Goal: Task Accomplishment & Management: Complete application form

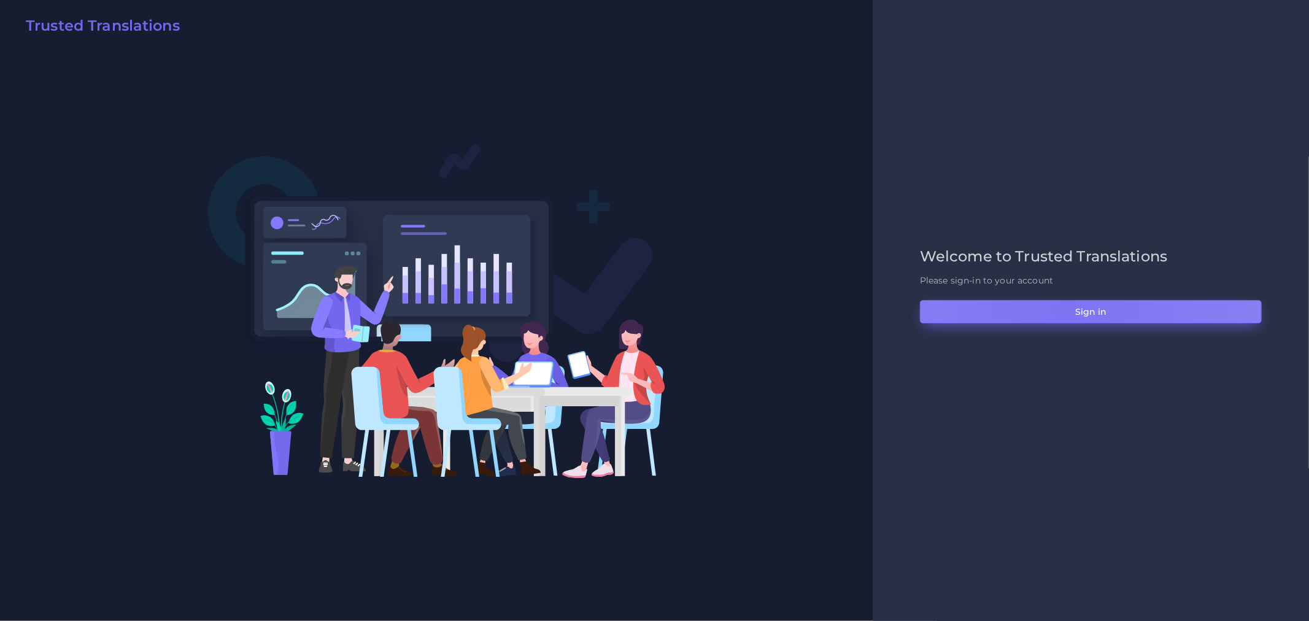
click at [1066, 307] on button "Sign in" at bounding box center [1091, 311] width 342 height 23
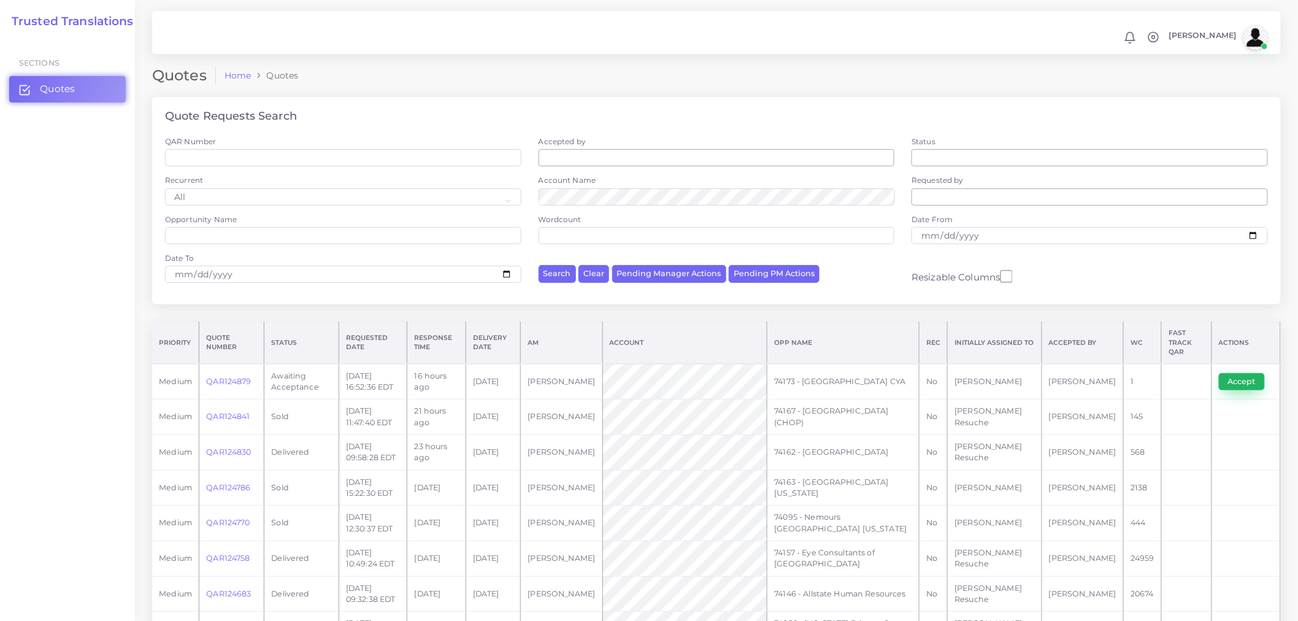
click at [1235, 377] on button "Accept" at bounding box center [1242, 381] width 46 height 17
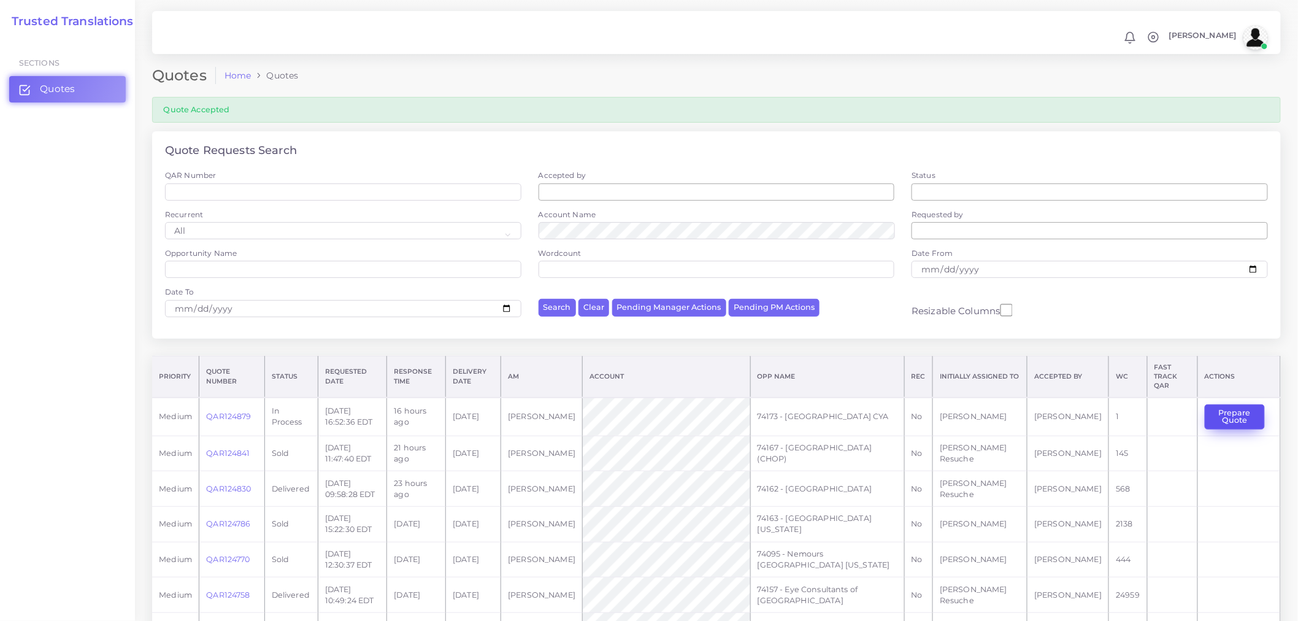
click at [1247, 409] on button "Prepare Quote" at bounding box center [1235, 416] width 60 height 25
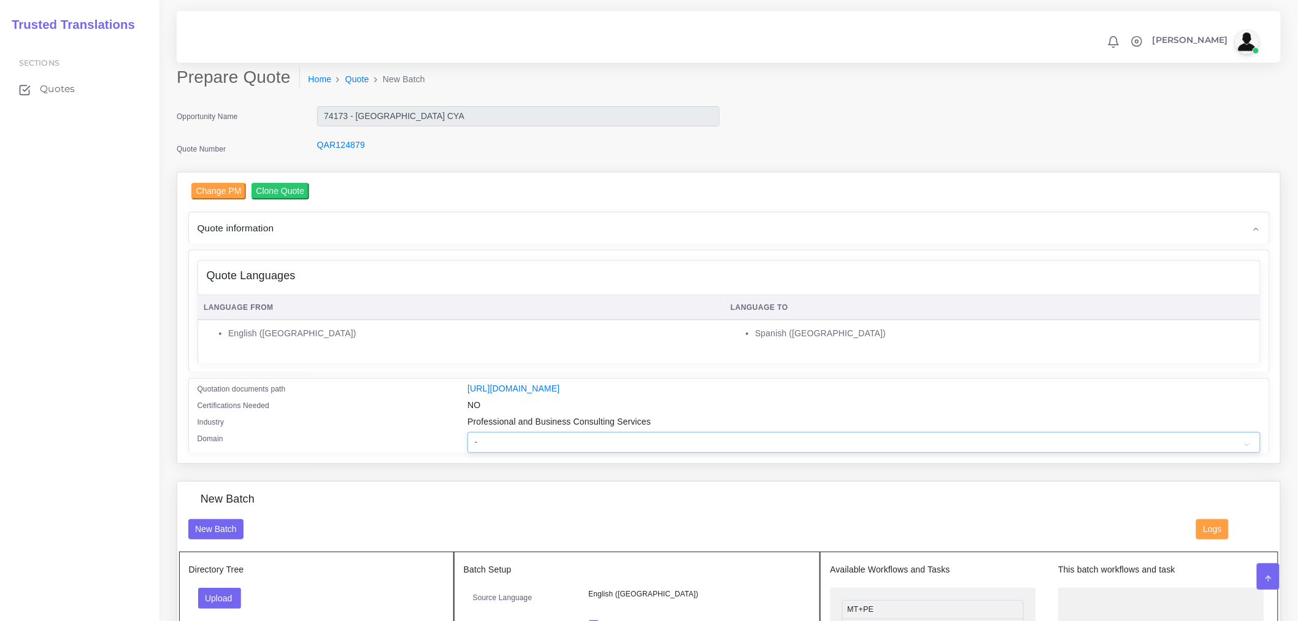
click at [690, 445] on select "- Advertising and Media Agriculture, Forestry and Fishing Architecture, Buildin…" at bounding box center [864, 442] width 793 height 21
drag, startPoint x: 449, startPoint y: 287, endPoint x: 480, endPoint y: 303, distance: 34.9
click at [449, 287] on div "Quote Languages" at bounding box center [729, 276] width 1062 height 31
click at [585, 448] on select "- Advertising and Media Agriculture, Forestry and Fishing Architecture, Buildin…" at bounding box center [864, 442] width 793 height 21
select select "Professional and Business Consulting Services"
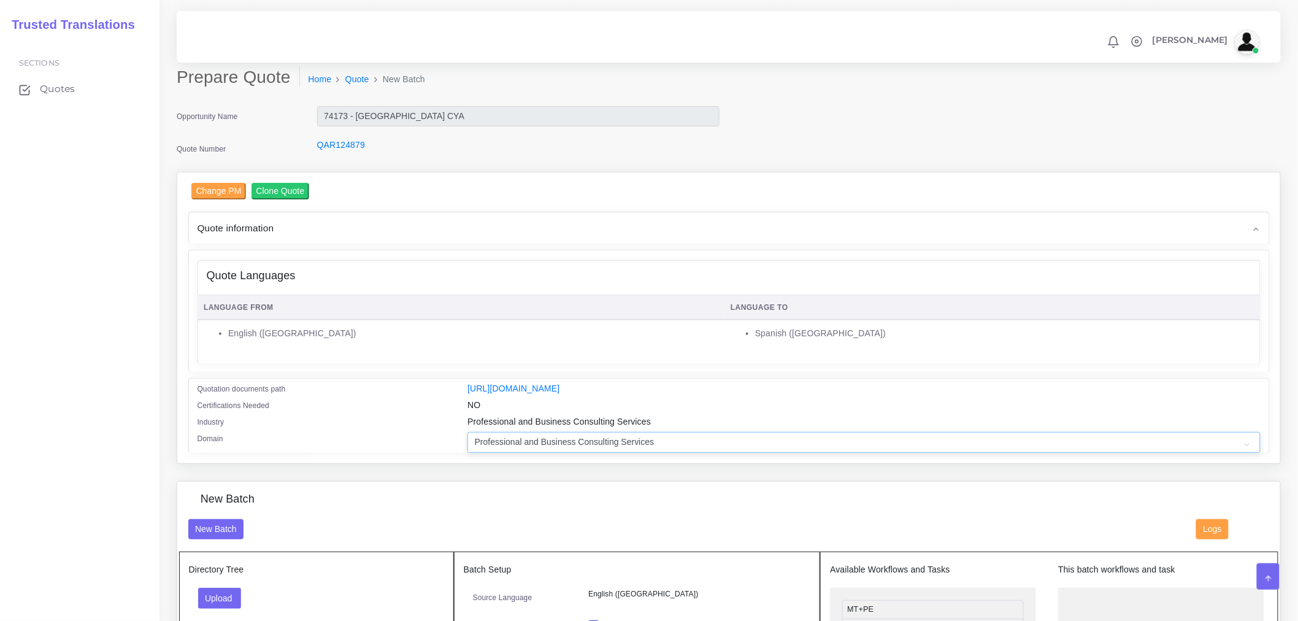
click at [468, 440] on select "- Advertising and Media Agriculture, Forestry and Fishing Architecture, Buildin…" at bounding box center [864, 442] width 793 height 21
click at [424, 412] on div "Certifications Needed" at bounding box center [323, 407] width 271 height 17
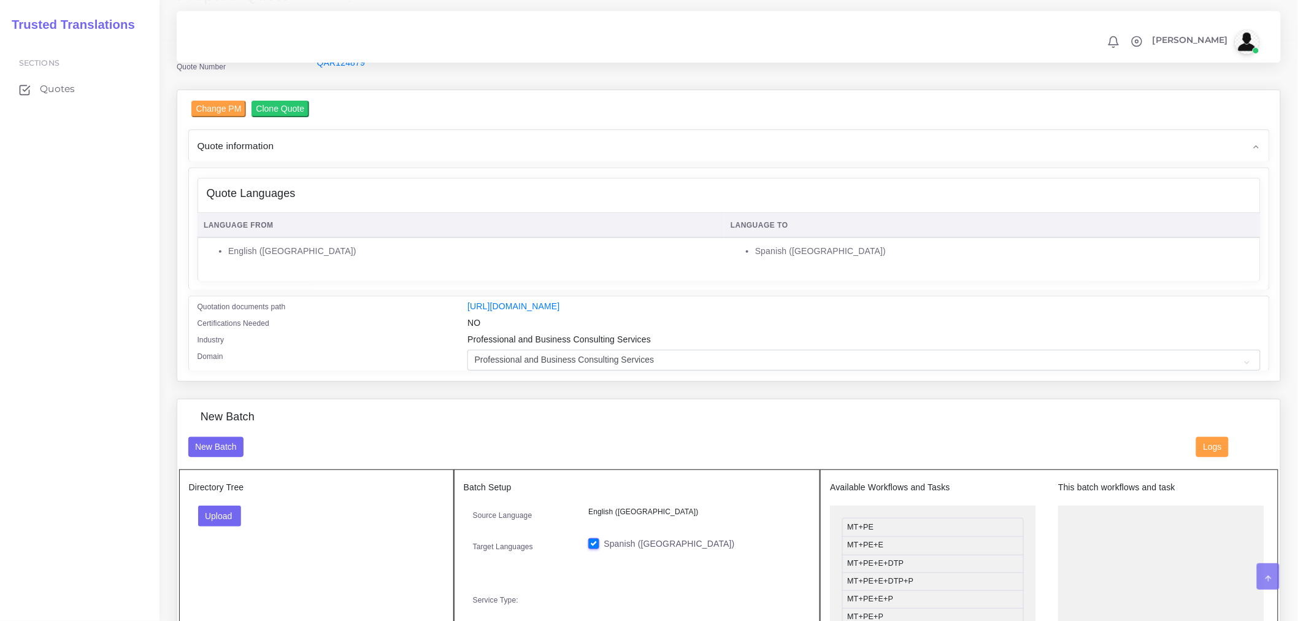
scroll to position [204, 0]
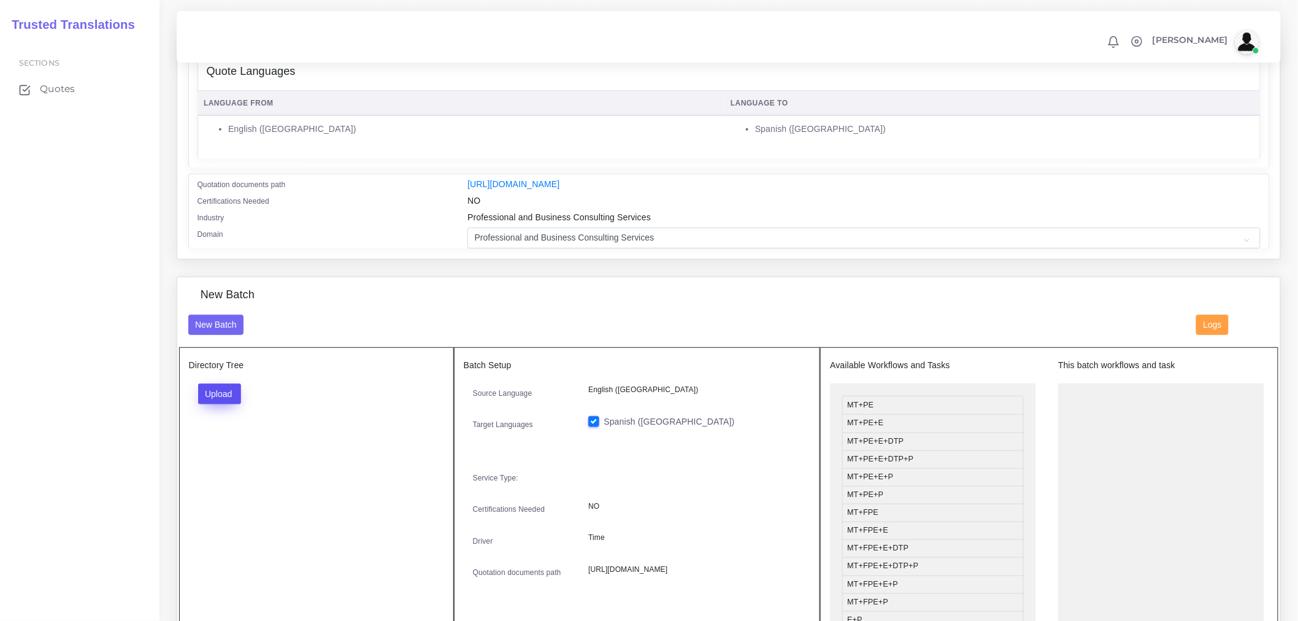
click at [222, 401] on button "Upload" at bounding box center [220, 393] width 44 height 21
click at [249, 446] on label "Files" at bounding box center [241, 440] width 85 height 15
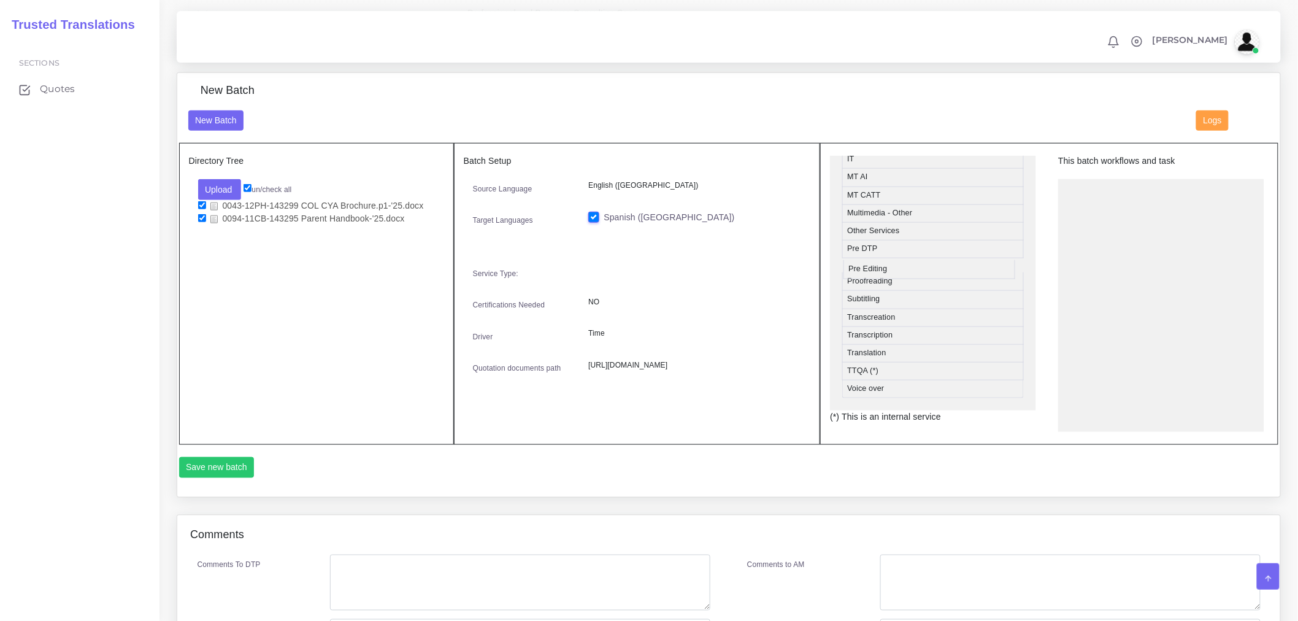
scroll to position [602, 0]
drag, startPoint x: 887, startPoint y: 278, endPoint x: 1140, endPoint y: 212, distance: 261.9
drag, startPoint x: 885, startPoint y: 264, endPoint x: 1136, endPoint y: 233, distance: 252.8
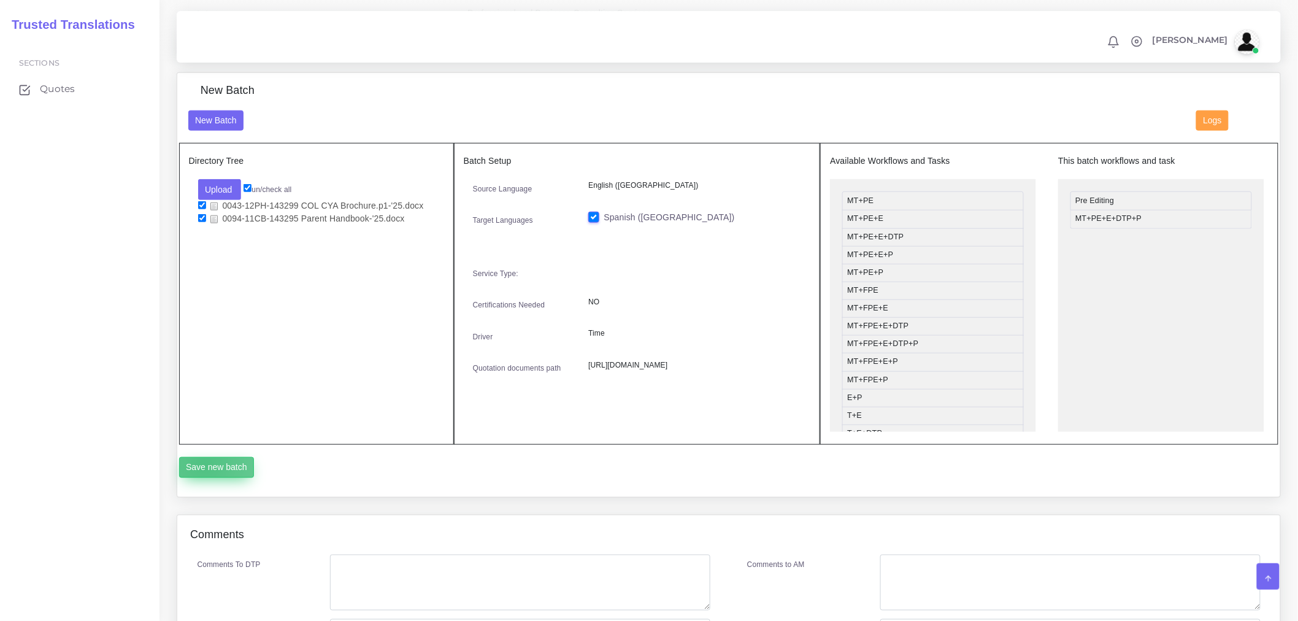
click at [204, 472] on button "Save new batch" at bounding box center [216, 467] width 75 height 21
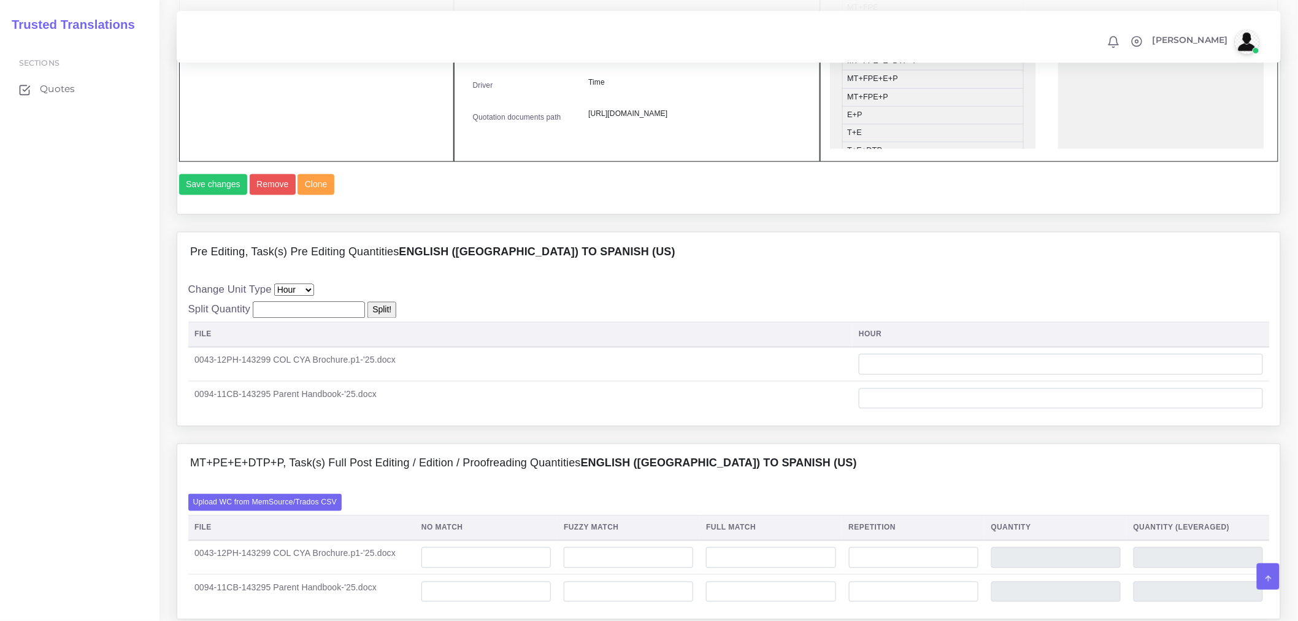
scroll to position [886, 0]
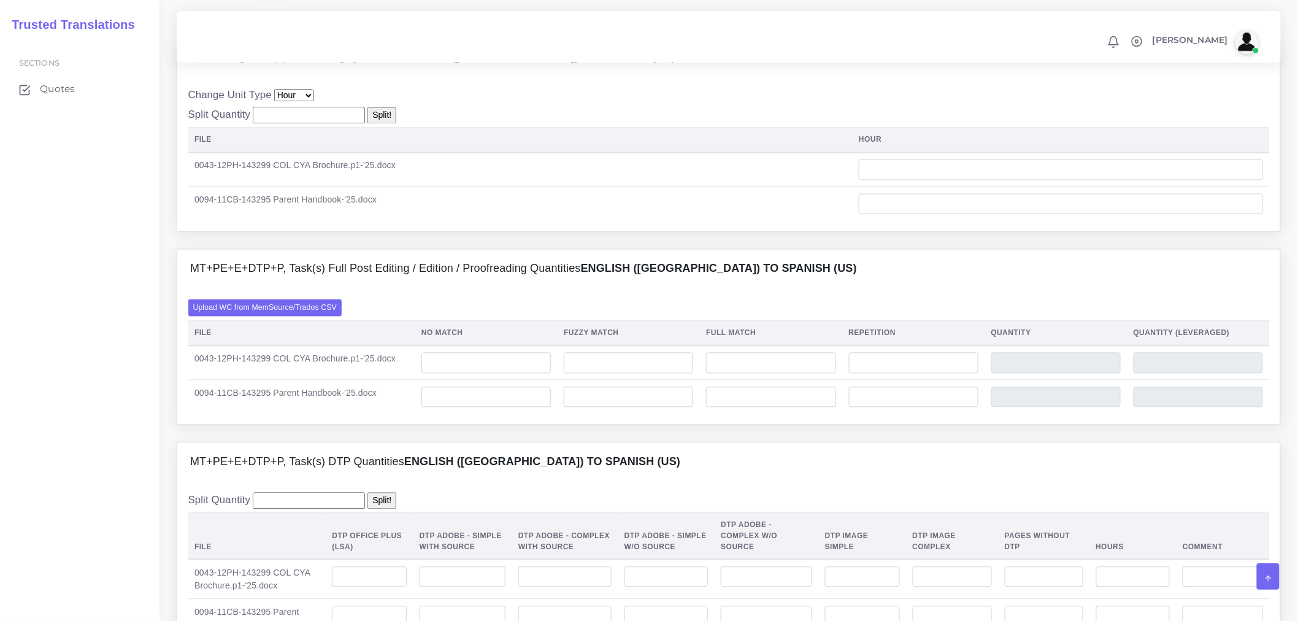
click at [433, 221] on td "0094-11CB-143295 Parent Handbook-'25.docx" at bounding box center [520, 204] width 664 height 34
click at [332, 124] on input "number" at bounding box center [309, 115] width 112 height 17
type input "0"
type input "0.5"
click at [377, 124] on input "Split!" at bounding box center [382, 115] width 29 height 17
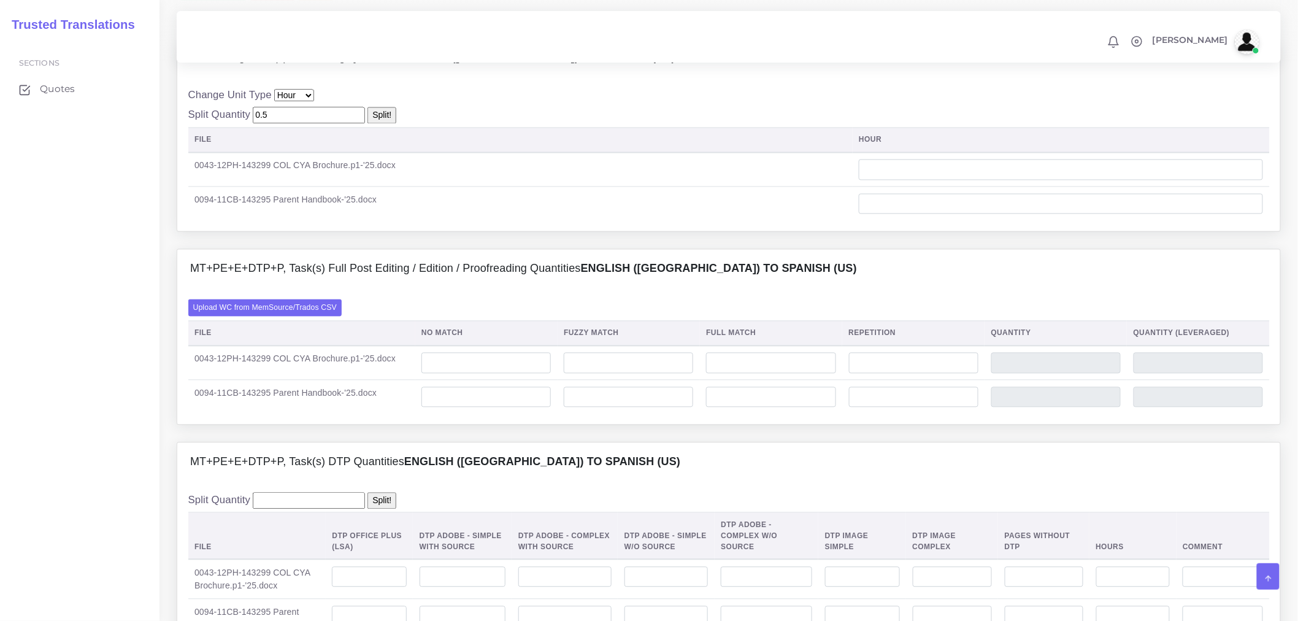
type input "0.25"
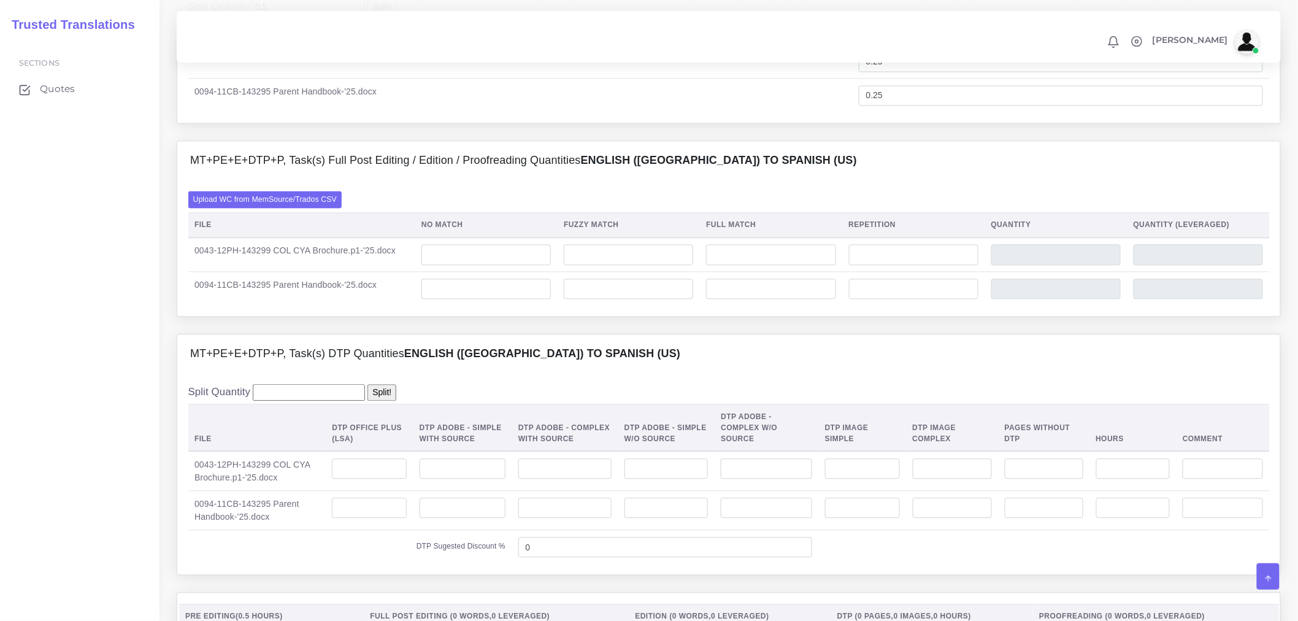
scroll to position [1022, 0]
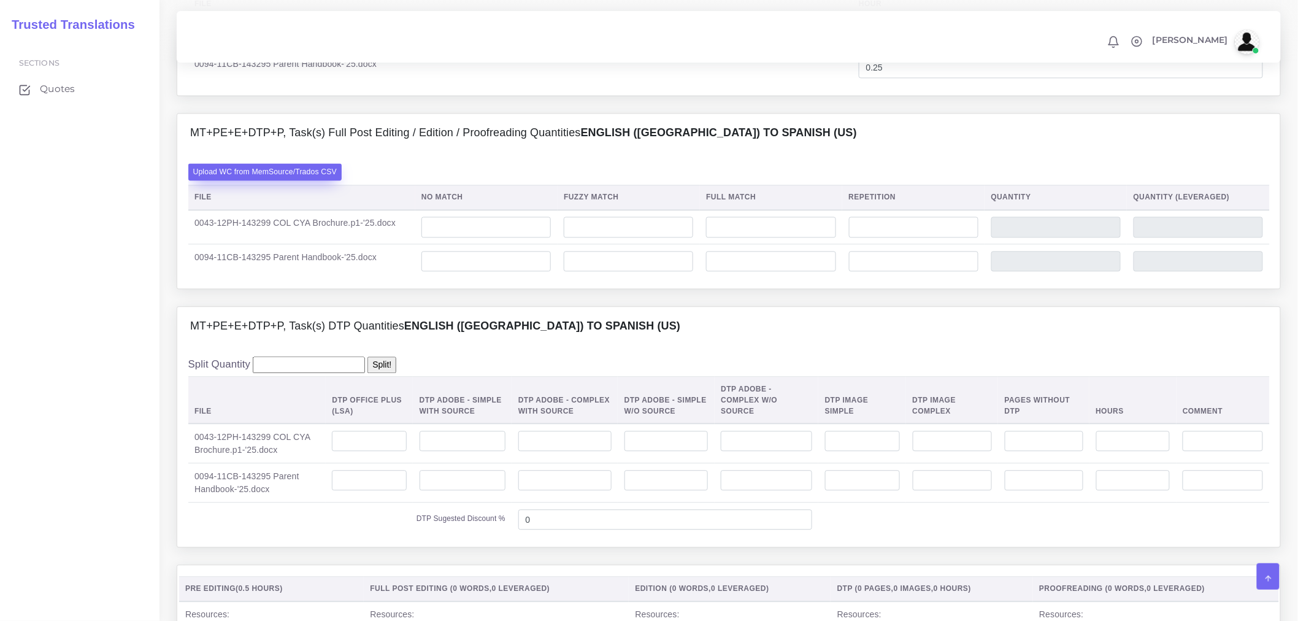
click at [317, 180] on label "Upload WC from MemSource/Trados CSV" at bounding box center [265, 171] width 154 height 17
click at [0, 0] on input "Upload WC from MemSource/Trados CSV" at bounding box center [0, 0] width 0 height 0
click at [299, 196] on div "Upload WC from MemSource/Trados CSV File No Match Fuzzy Match Full Match Repeti…" at bounding box center [728, 221] width 1103 height 136
click at [301, 180] on label "Upload WC from MemSource/Trados CSV" at bounding box center [265, 171] width 154 height 17
click at [0, 0] on input "Upload WC from MemSource/Trados CSV" at bounding box center [0, 0] width 0 height 0
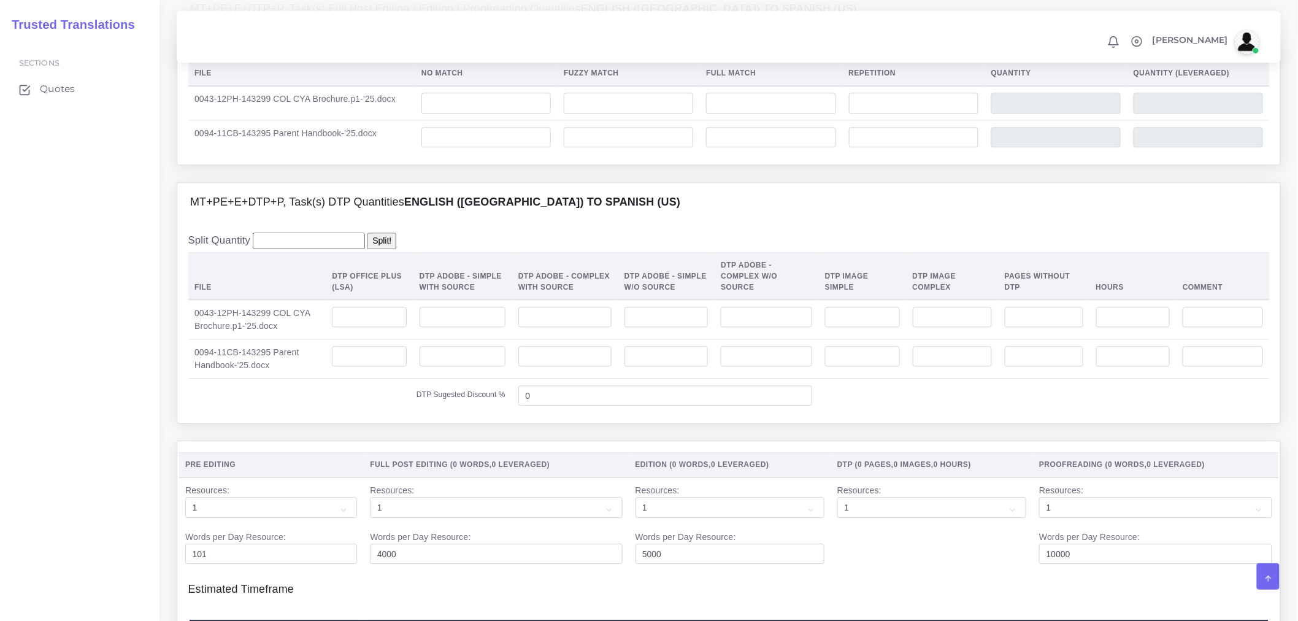
scroll to position [1158, 0]
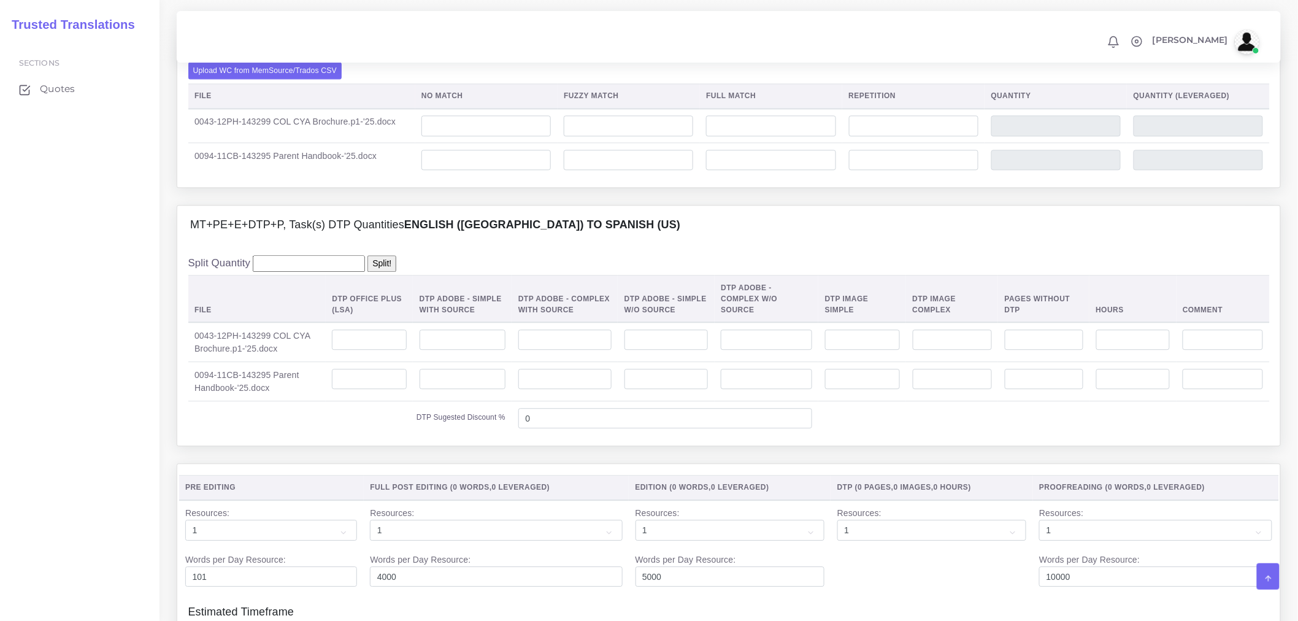
click at [355, 232] on h4 "MT+PE+E+DTP+P, Task(s) DTP Quantities English (US) TO Spanish ([GEOGRAPHIC_DATA…" at bounding box center [435, 224] width 490 height 13
click at [317, 79] on label "Upload WC from MemSource/Trados CSV" at bounding box center [265, 70] width 154 height 17
click at [0, 0] on input "Upload WC from MemSource/Trados CSV" at bounding box center [0, 0] width 0 height 0
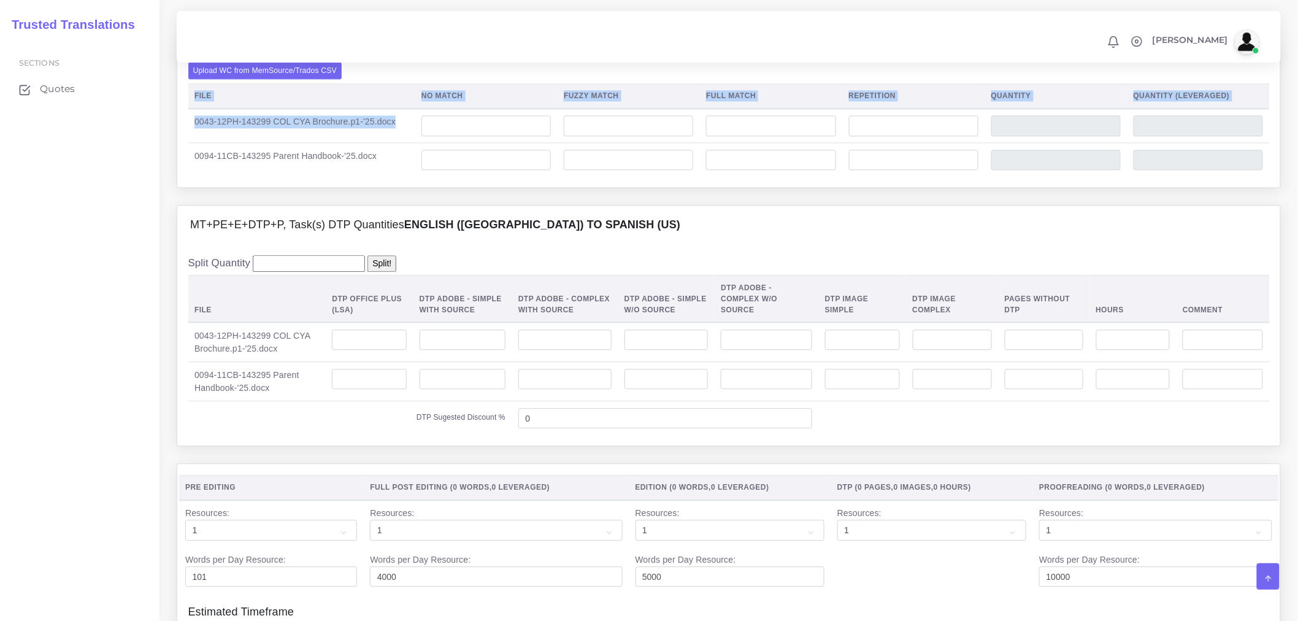
drag, startPoint x: 361, startPoint y: 158, endPoint x: 187, endPoint y: 154, distance: 174.3
click at [187, 154] on div "Upload WC from MemSource/Trados CSV File No Match Fuzzy Match Full Match Repeti…" at bounding box center [728, 120] width 1103 height 136
click at [206, 143] on td "0043-12PH-143299 COL CYA Brochure.p1-'25.docx" at bounding box center [301, 126] width 227 height 34
drag, startPoint x: 193, startPoint y: 155, endPoint x: 398, endPoint y: 151, distance: 204.4
click at [398, 143] on td "0043-12PH-143299 COL CYA Brochure.p1-'25.docx" at bounding box center [301, 126] width 227 height 34
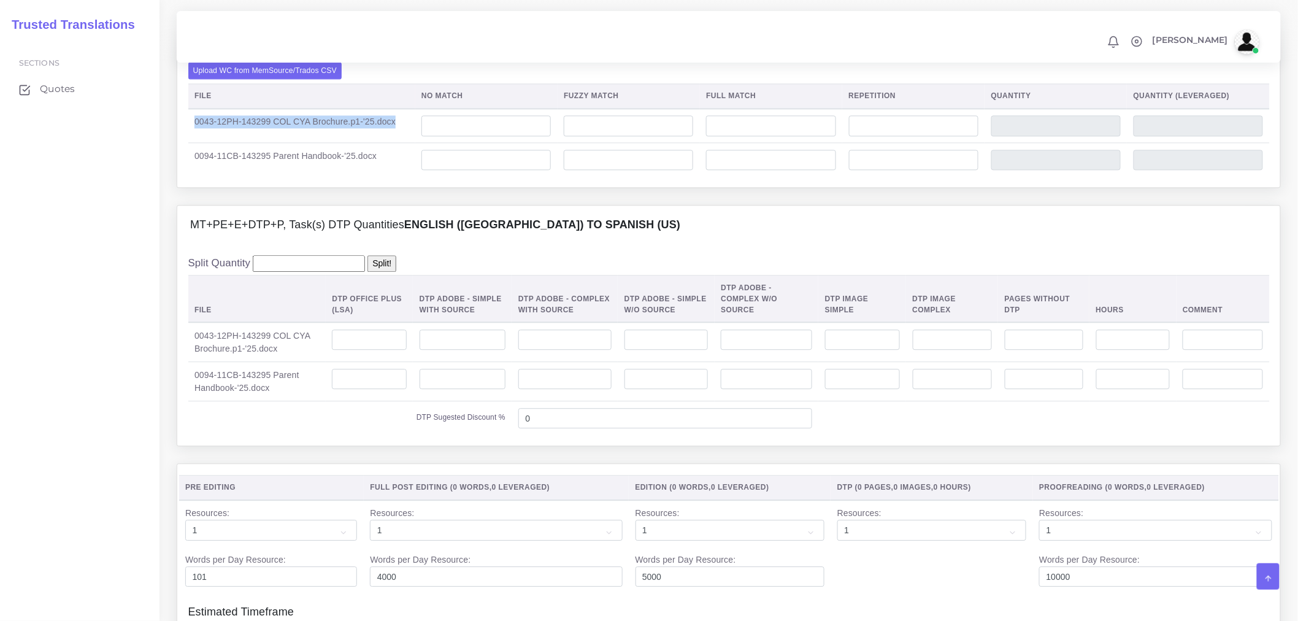
copy td "0043-12PH-143299 COL CYA Brochure.p1-'25.docx"
drag, startPoint x: 373, startPoint y: 187, endPoint x: 195, endPoint y: 185, distance: 178.0
click at [195, 177] on td "0094-11CB-143295 Parent Handbook-'25.docx" at bounding box center [301, 160] width 227 height 34
copy td "0094-11CB-143295 Parent Handbook-'25.docx"
click at [379, 187] on div "Upload WC from MemSource/Trados CSV File No Match Fuzzy Match Full Match Repeti…" at bounding box center [728, 120] width 1103 height 136
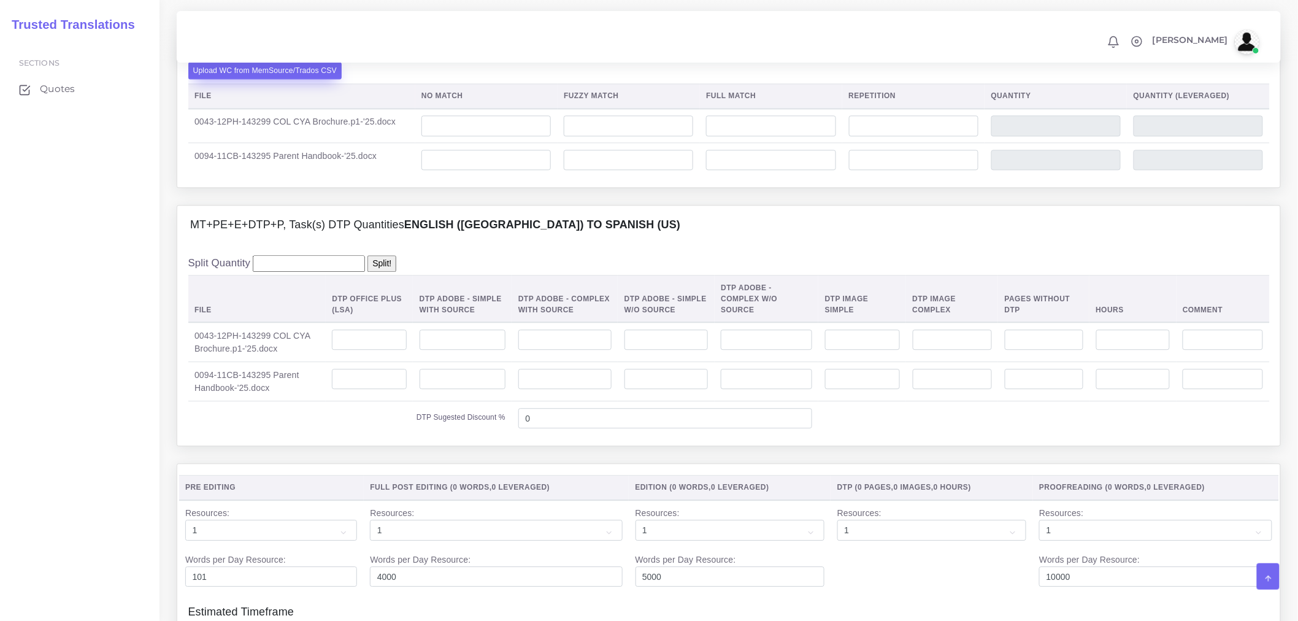
click at [309, 79] on label "Upload WC from MemSource/Trados CSV" at bounding box center [265, 70] width 154 height 17
click at [0, 0] on input "Upload WC from MemSource/Trados CSV" at bounding box center [0, 0] width 0 height 0
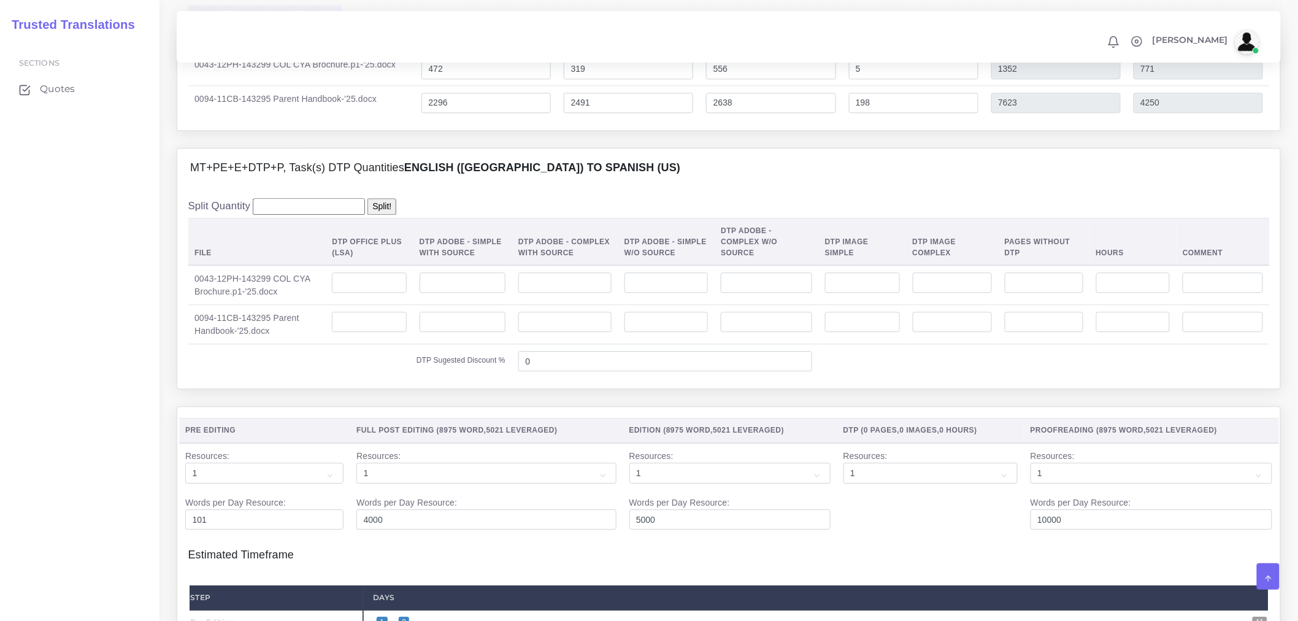
scroll to position [1227, 0]
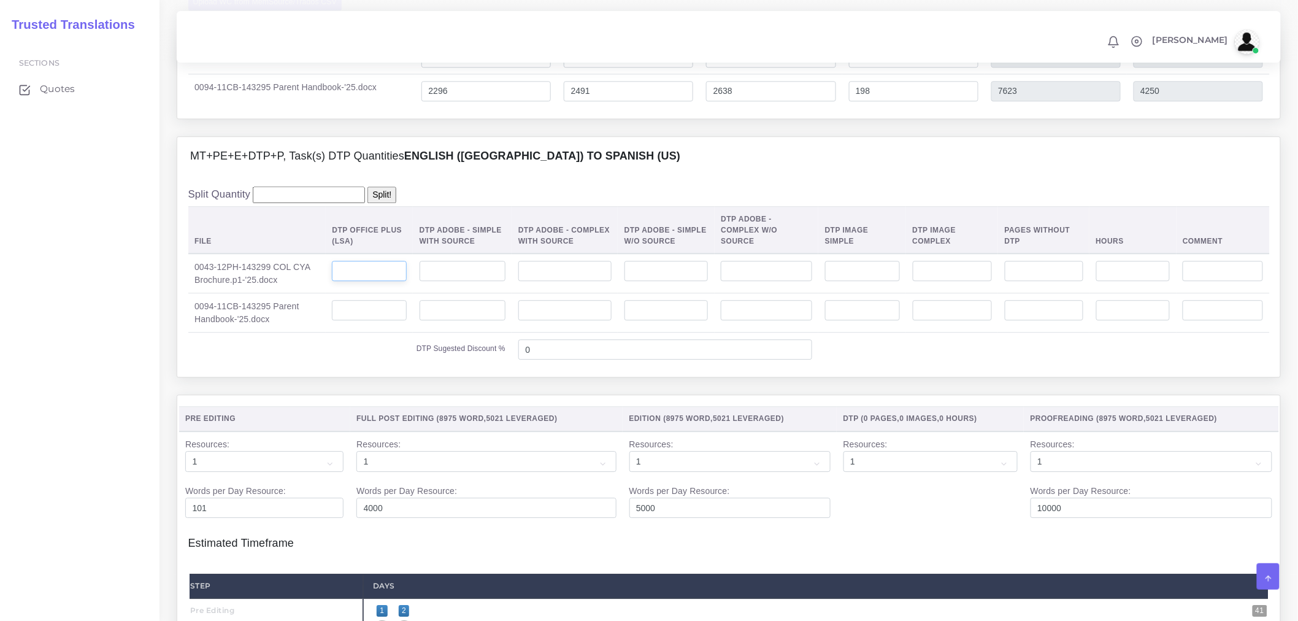
click at [406, 282] on input "number" at bounding box center [369, 271] width 74 height 21
click at [382, 333] on td at bounding box center [369, 312] width 87 height 39
type input "27"
click at [387, 282] on input "number" at bounding box center [369, 271] width 74 height 21
type input "2"
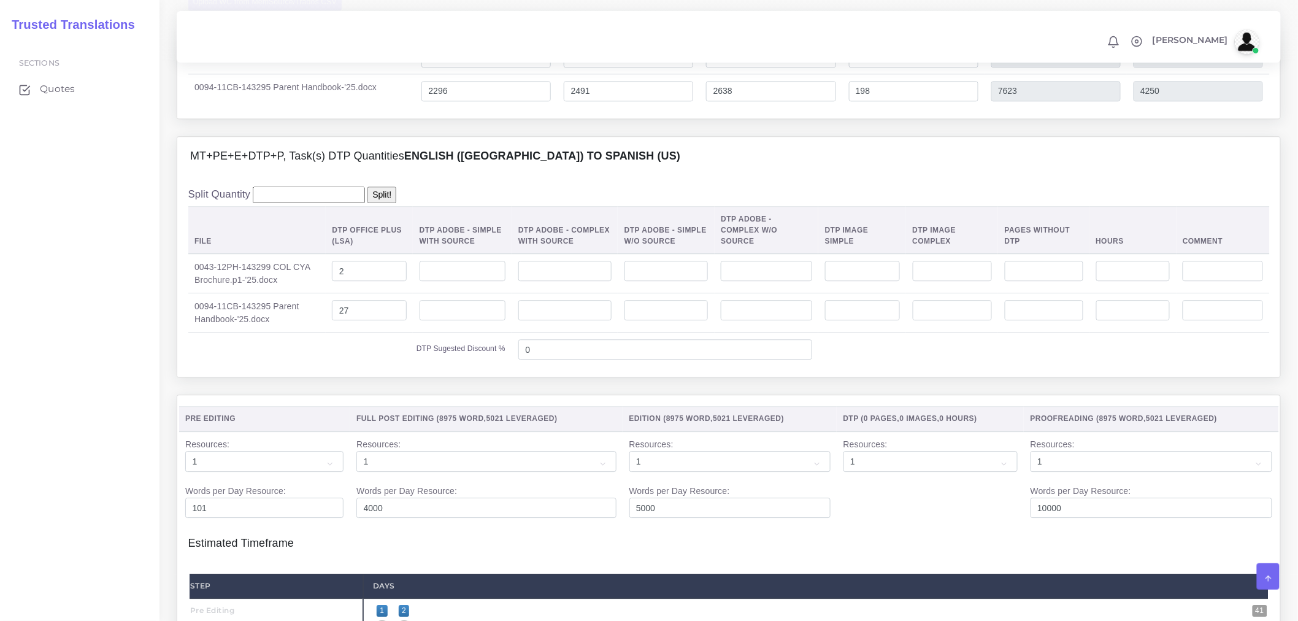
click at [402, 395] on div "MT+PE+E+DTP+P, Task(s) DTP Quantities English (US) TO Spanish (US) Split Quanti…" at bounding box center [729, 265] width 1123 height 258
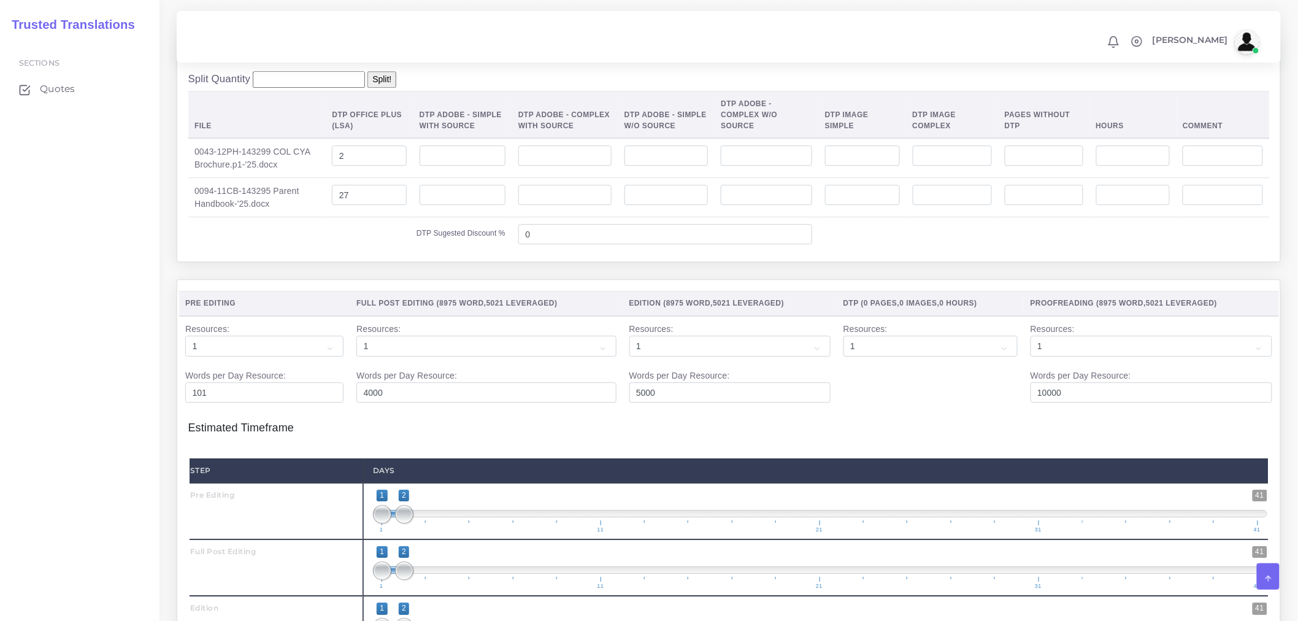
scroll to position [1568, 0]
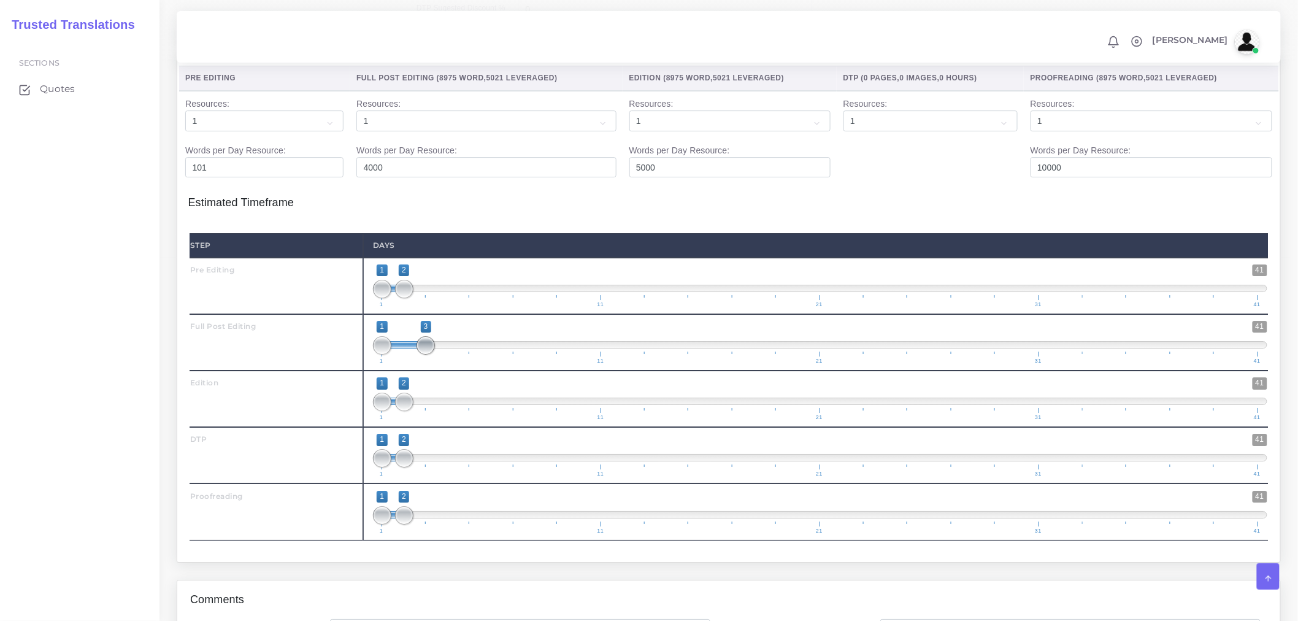
drag, startPoint x: 404, startPoint y: 370, endPoint x: 416, endPoint y: 368, distance: 12.4
click at [416, 364] on span "1 41 1 3 1 — 3 1 11 21 31 41" at bounding box center [820, 342] width 895 height 43
drag, startPoint x: 379, startPoint y: 369, endPoint x: 393, endPoint y: 368, distance: 13.5
click at [393, 364] on span "1 41 2 3 2 — 3 1 11 21 31 41" at bounding box center [820, 342] width 895 height 43
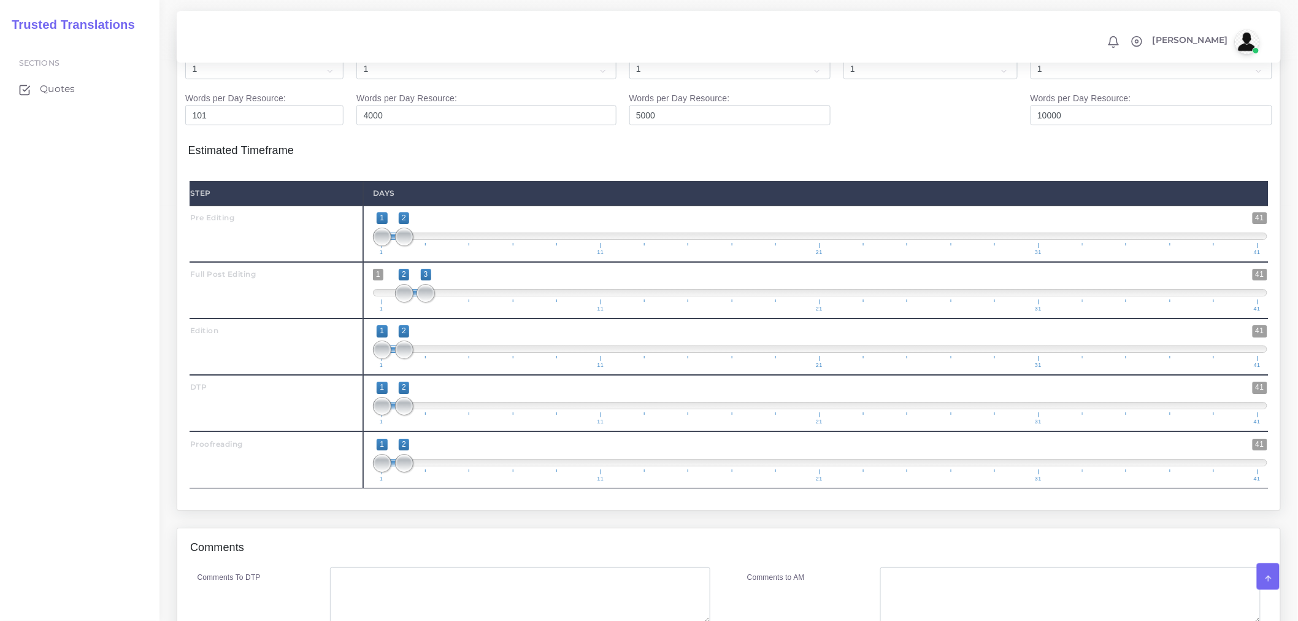
scroll to position [1619, 0]
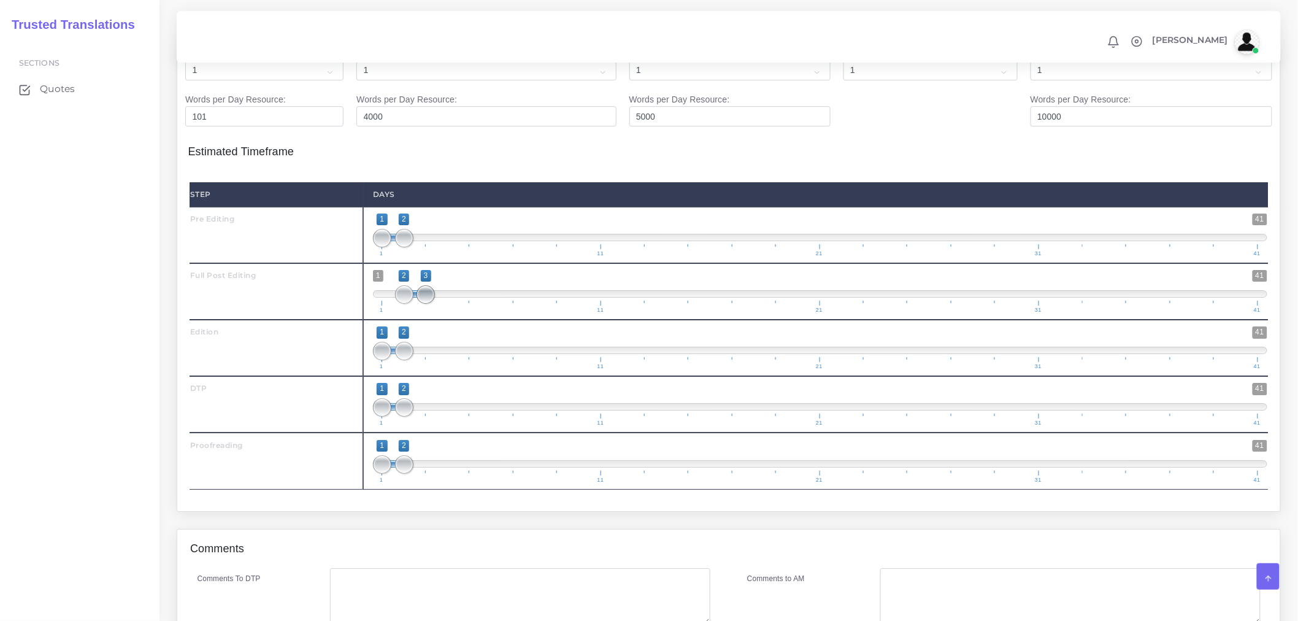
type input "2;4"
drag, startPoint x: 431, startPoint y: 320, endPoint x: 447, endPoint y: 315, distance: 16.7
click at [447, 304] on span at bounding box center [448, 294] width 18 height 18
drag, startPoint x: 400, startPoint y: 376, endPoint x: 485, endPoint y: 376, distance: 84.7
click at [485, 360] on span at bounding box center [492, 351] width 18 height 18
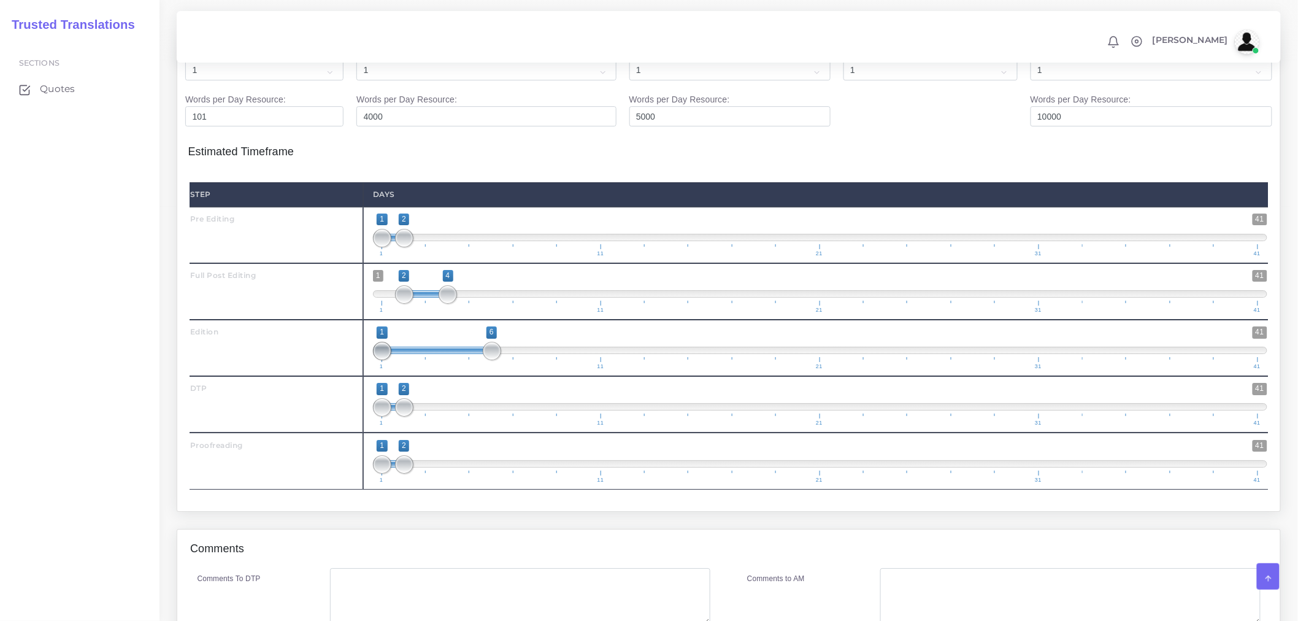
type input "4;6"
drag, startPoint x: 385, startPoint y: 375, endPoint x: 449, endPoint y: 369, distance: 64.1
click at [449, 360] on span at bounding box center [448, 351] width 18 height 18
drag, startPoint x: 410, startPoint y: 429, endPoint x: 516, endPoint y: 422, distance: 106.4
click at [516, 417] on span at bounding box center [513, 407] width 18 height 18
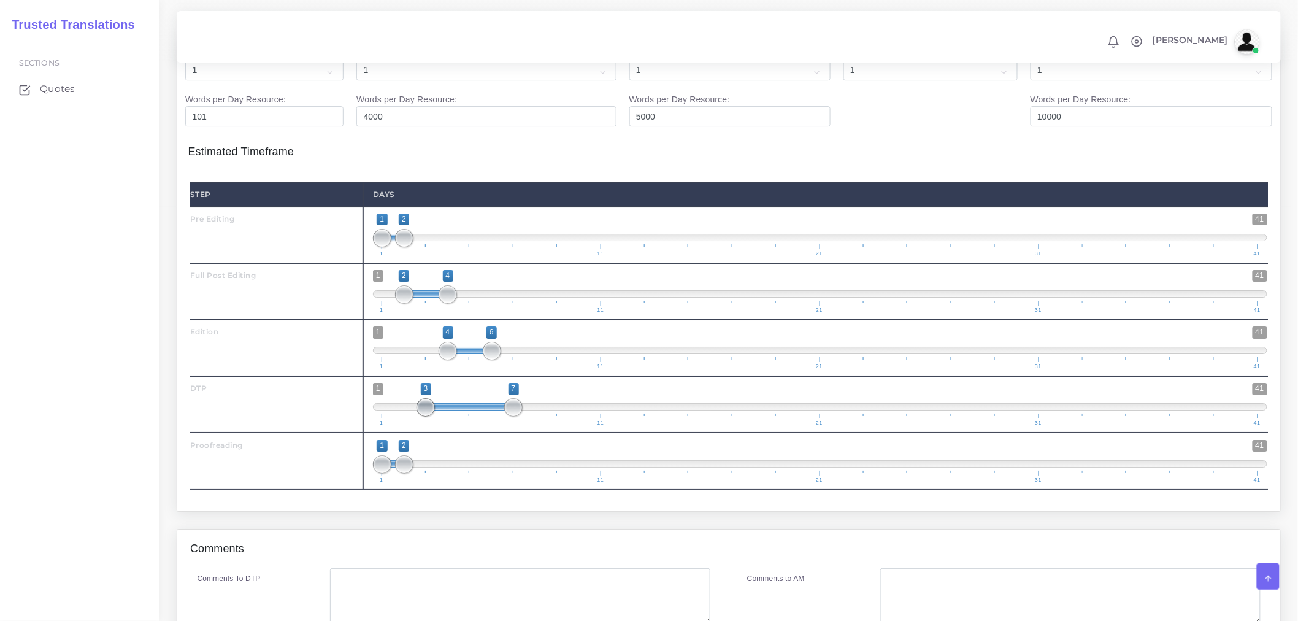
type input "6;7"
drag, startPoint x: 383, startPoint y: 429, endPoint x: 491, endPoint y: 425, distance: 108.1
click at [491, 417] on span at bounding box center [492, 407] width 18 height 18
drag, startPoint x: 402, startPoint y: 482, endPoint x: 534, endPoint y: 485, distance: 132.6
click at [534, 474] on span at bounding box center [535, 464] width 18 height 18
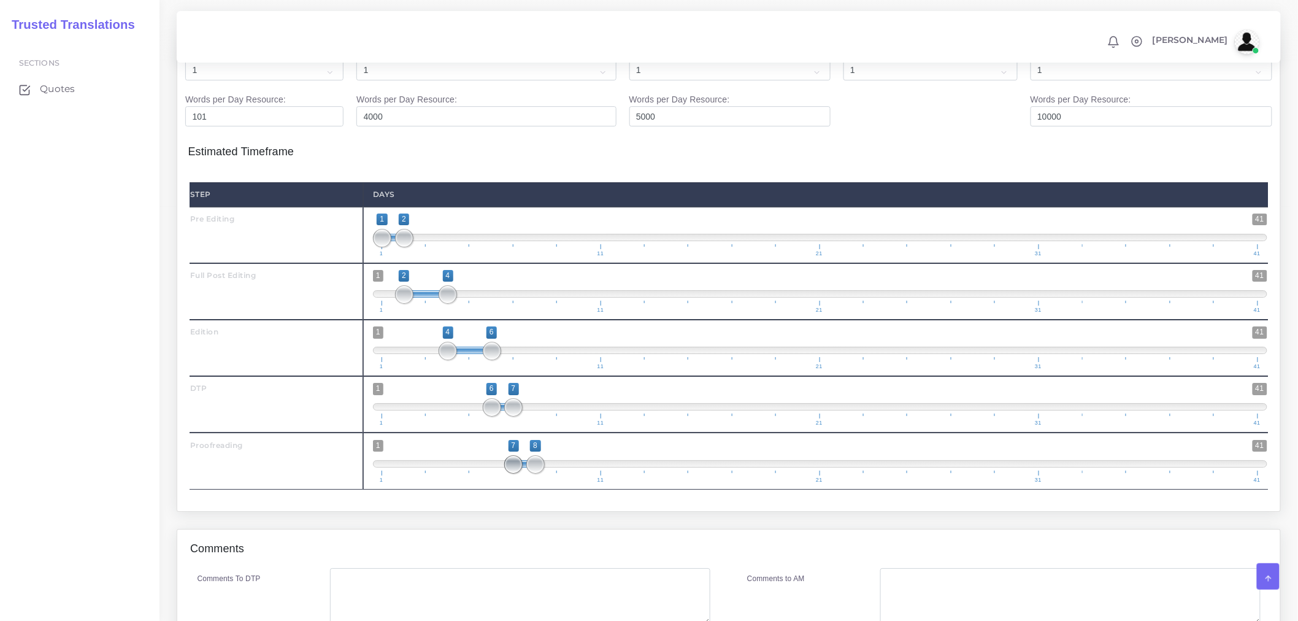
drag, startPoint x: 379, startPoint y: 487, endPoint x: 510, endPoint y: 494, distance: 131.5
click at [510, 474] on span at bounding box center [513, 464] width 18 height 18
click at [514, 500] on div "Step Days Pre Editing 1 41 1" at bounding box center [729, 336] width 1082 height 328
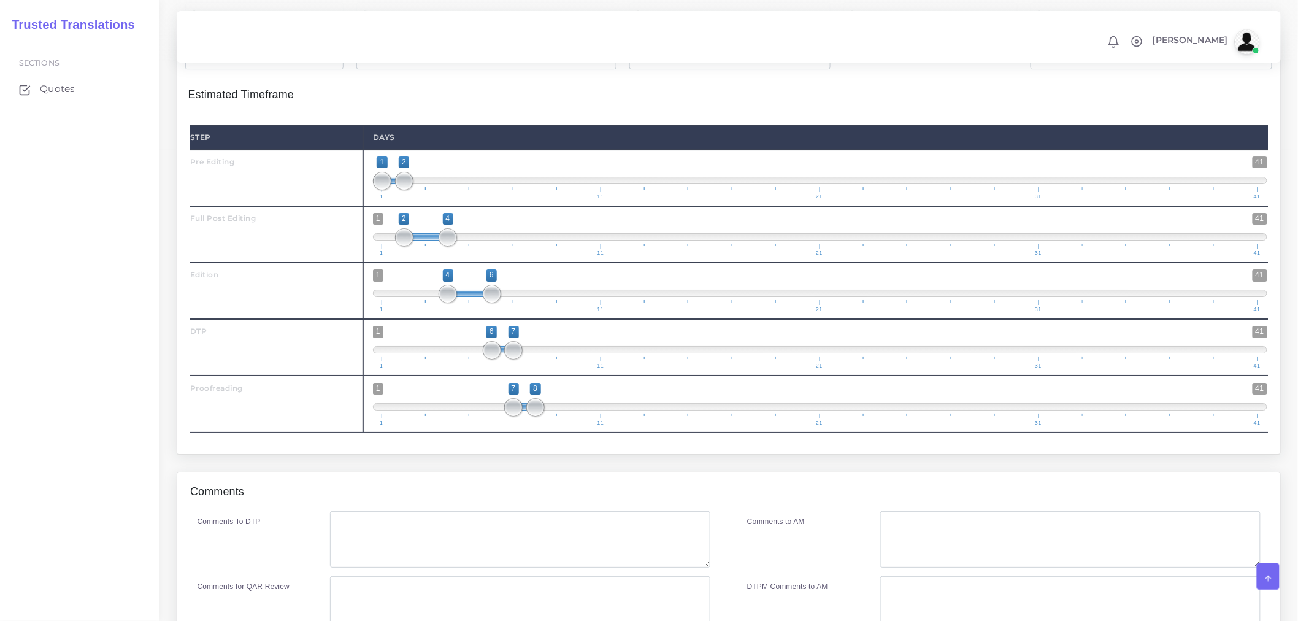
scroll to position [1687, 0]
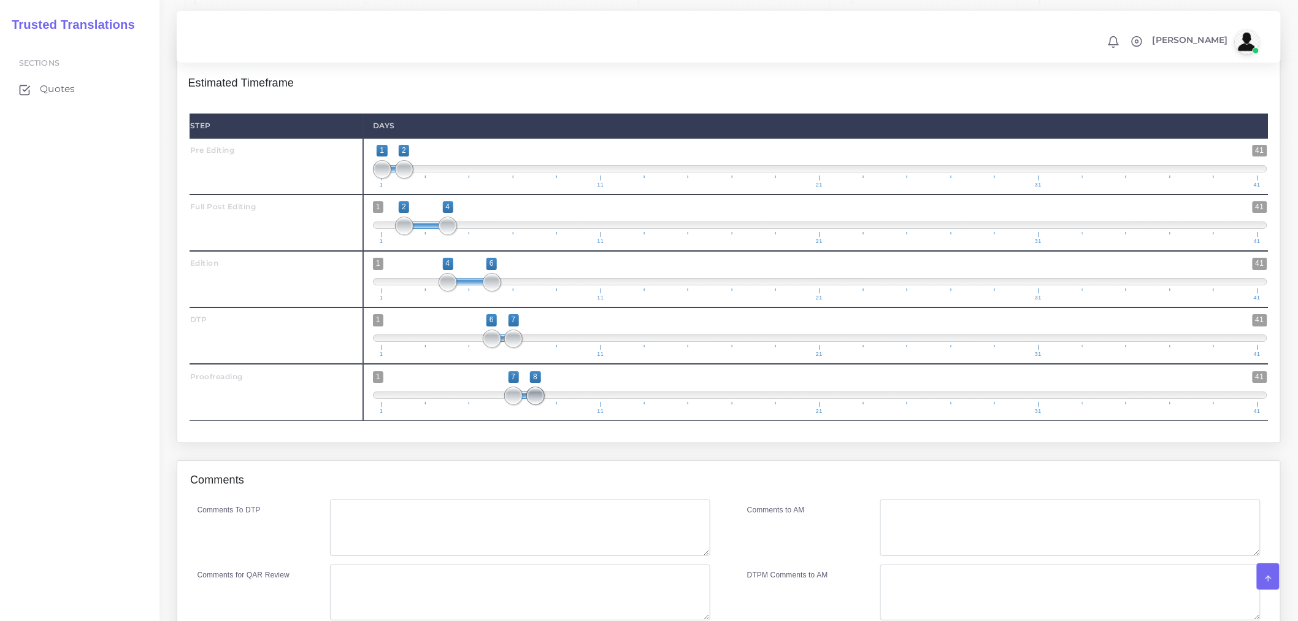
type input "7;9"
drag, startPoint x: 534, startPoint y: 412, endPoint x: 546, endPoint y: 419, distance: 13.5
click at [546, 414] on span "1 41 7 8 7 — 8 1 11 21 31 41" at bounding box center [820, 392] width 895 height 43
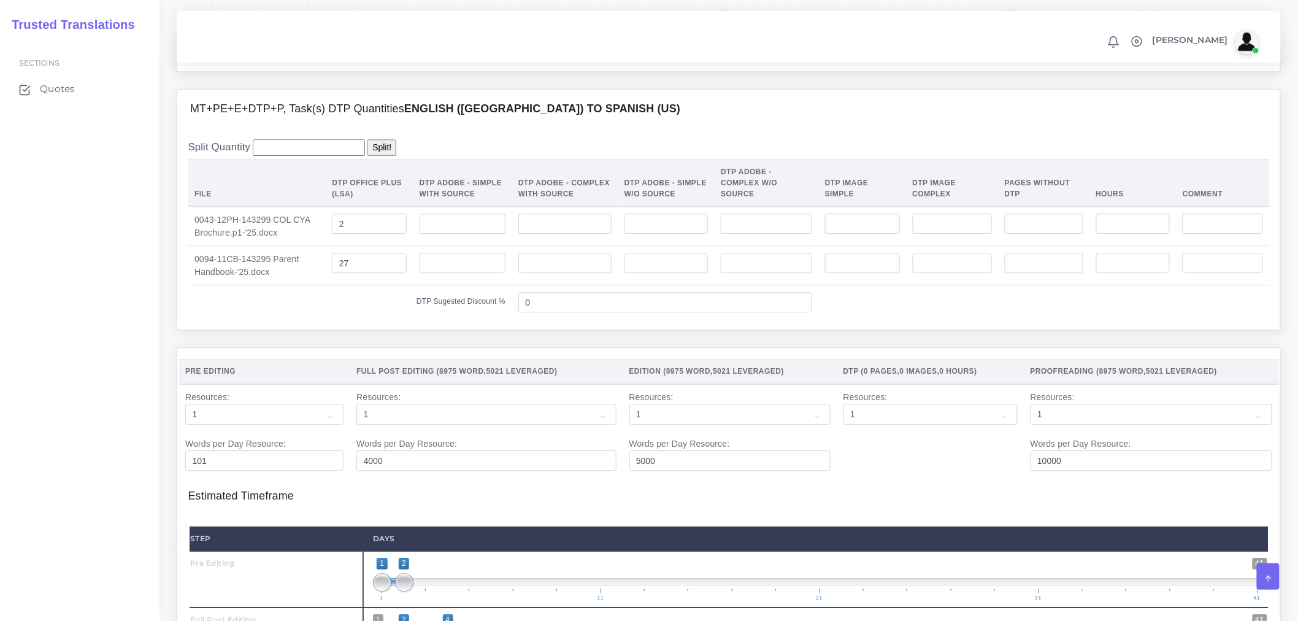
scroll to position [1824, 0]
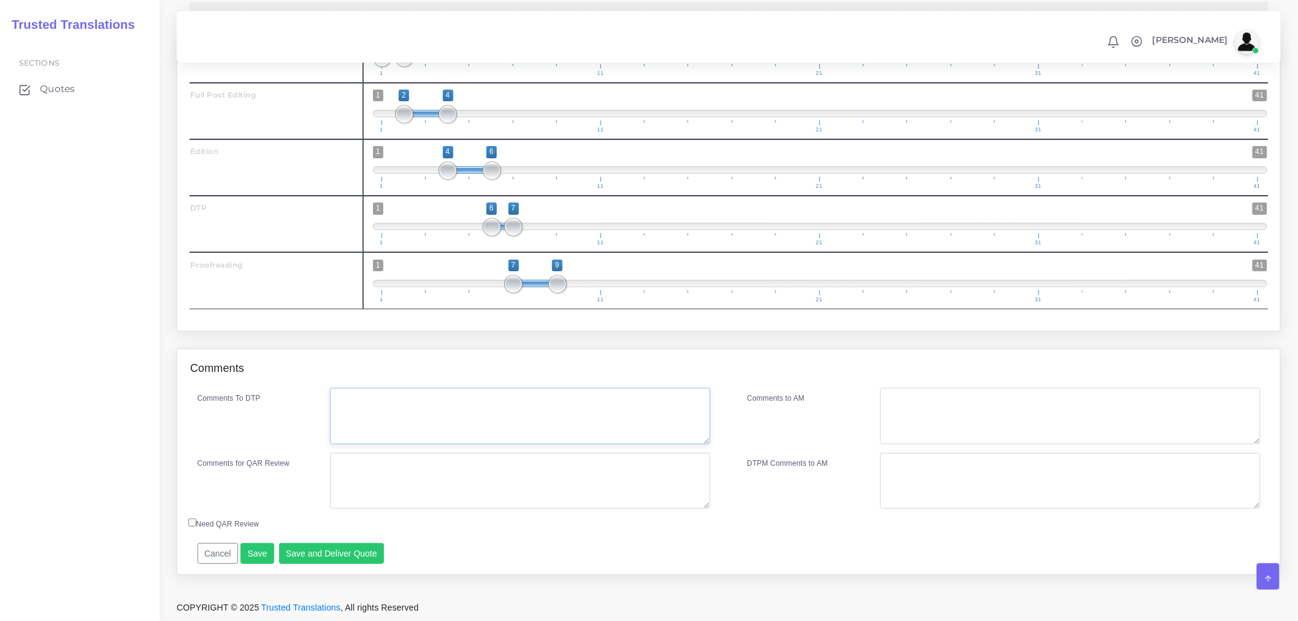
click at [498, 403] on textarea "Comments To DTP" at bounding box center [520, 416] width 380 height 56
type textarea "Pre editing"
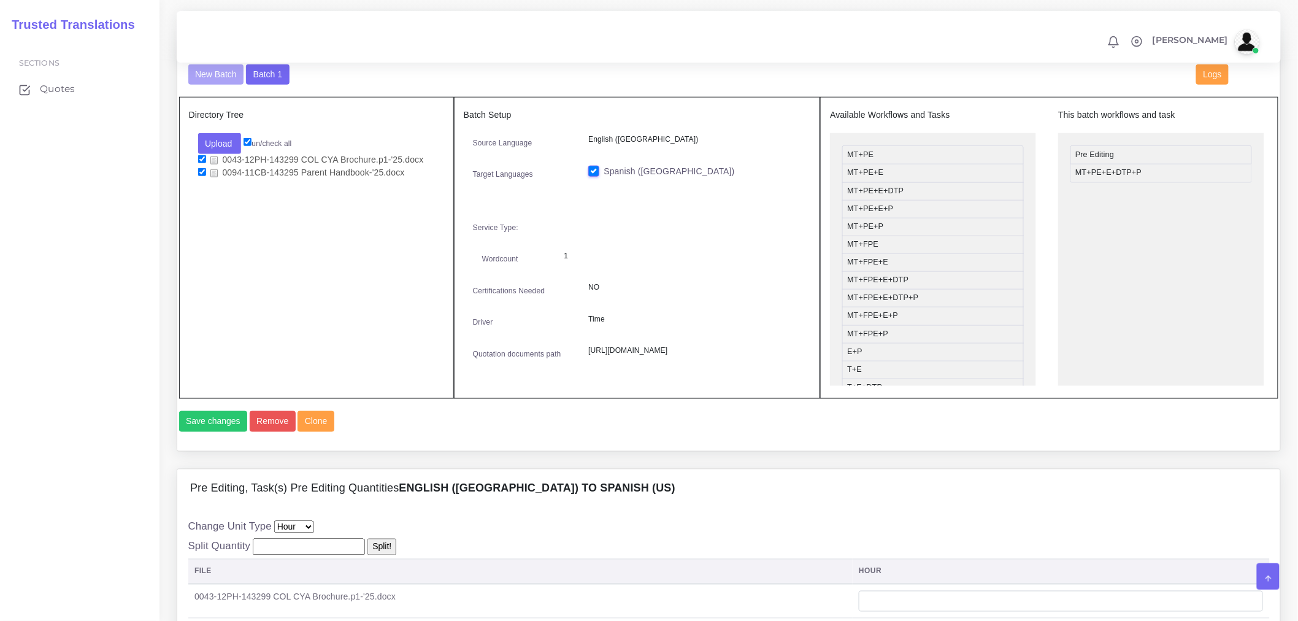
scroll to position [460, 0]
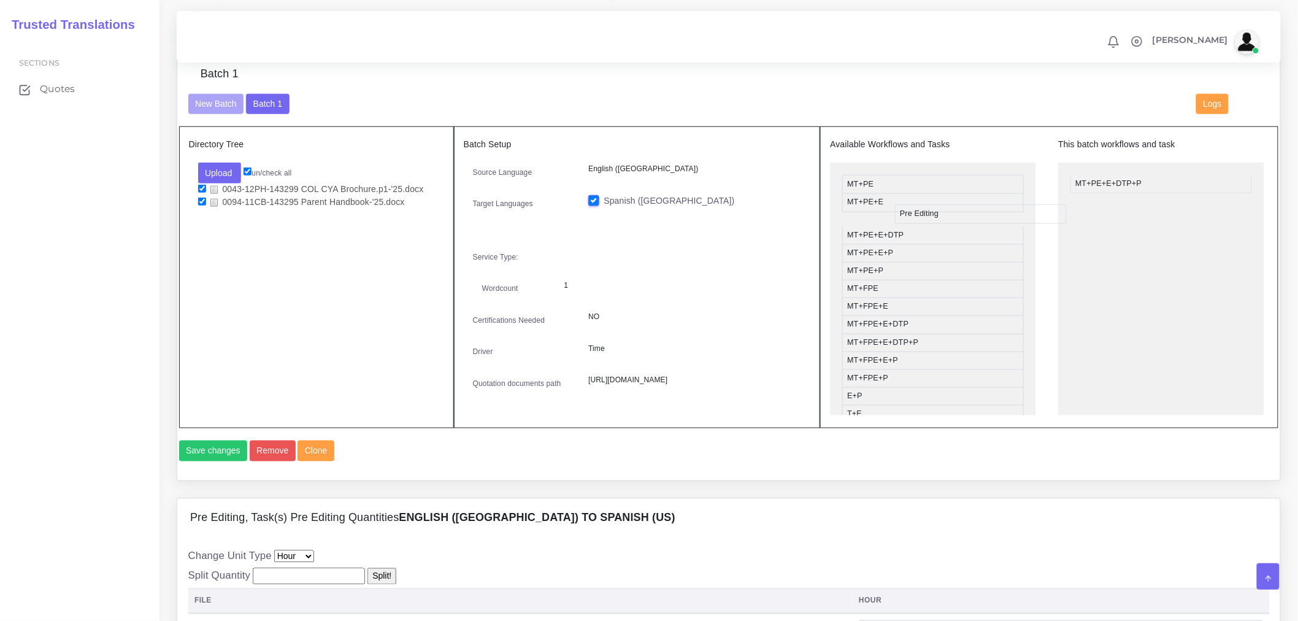
drag, startPoint x: 1092, startPoint y: 191, endPoint x: 917, endPoint y: 221, distance: 177.9
drag, startPoint x: 885, startPoint y: 310, endPoint x: 1161, endPoint y: 183, distance: 303.4
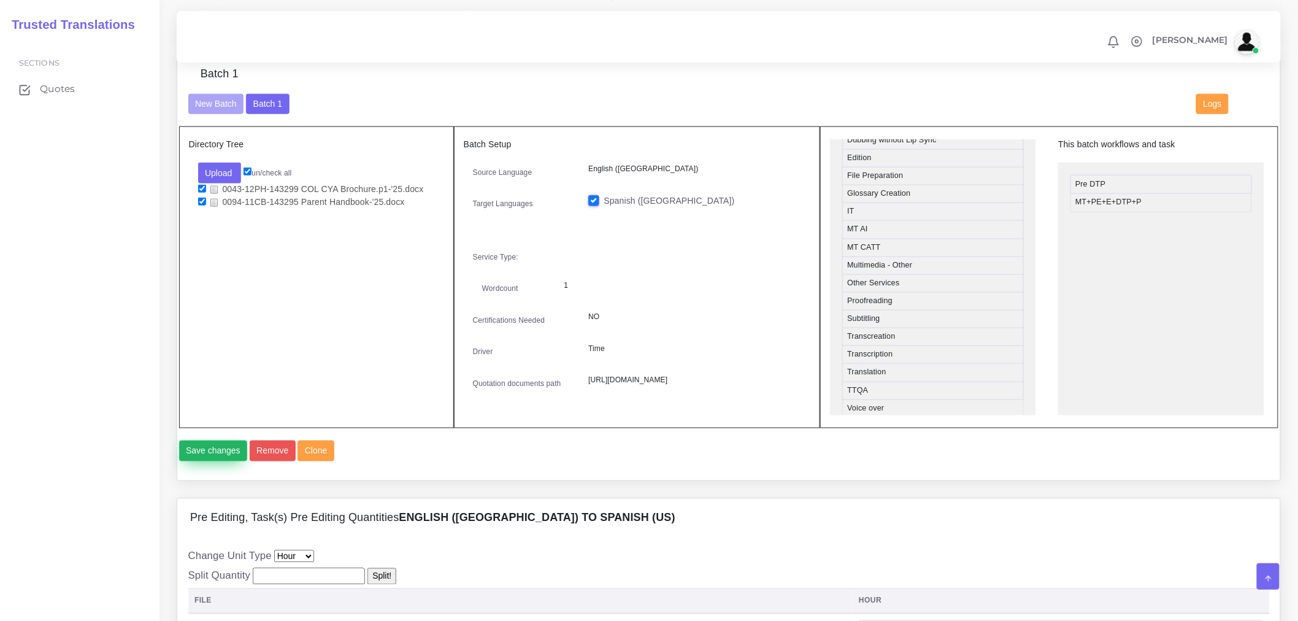
click at [233, 461] on button "Save changes" at bounding box center [213, 451] width 69 height 21
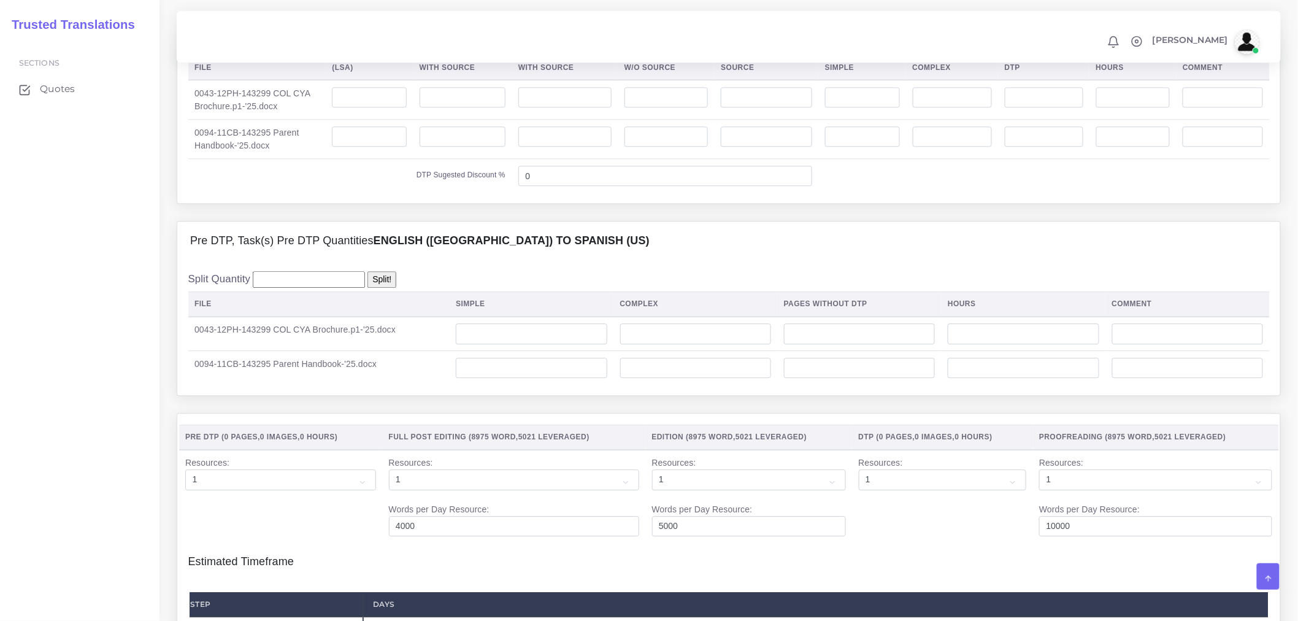
scroll to position [1227, 0]
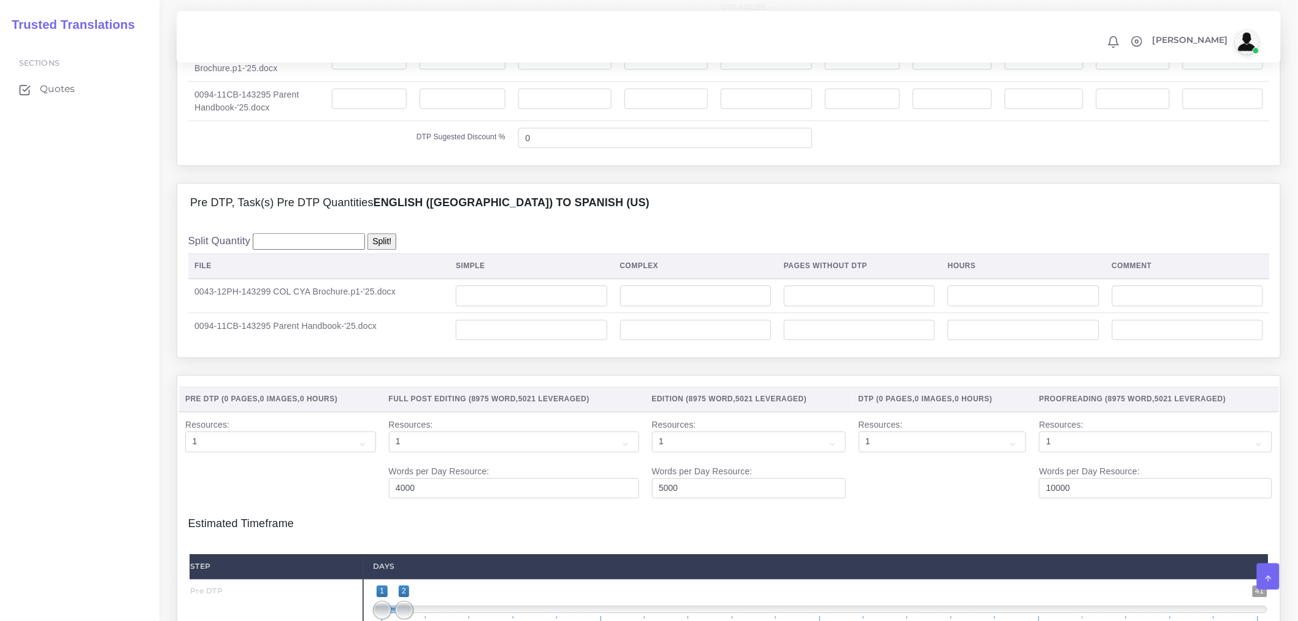
click at [283, 250] on input "number" at bounding box center [309, 241] width 112 height 17
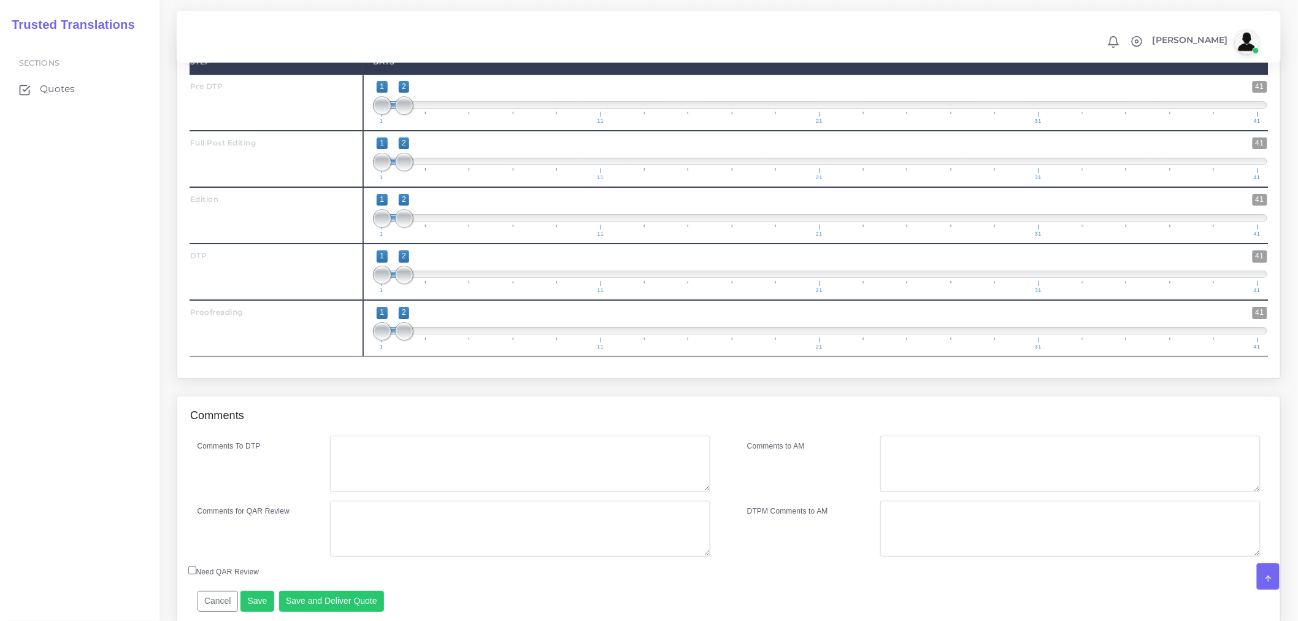
scroll to position [1463, 0]
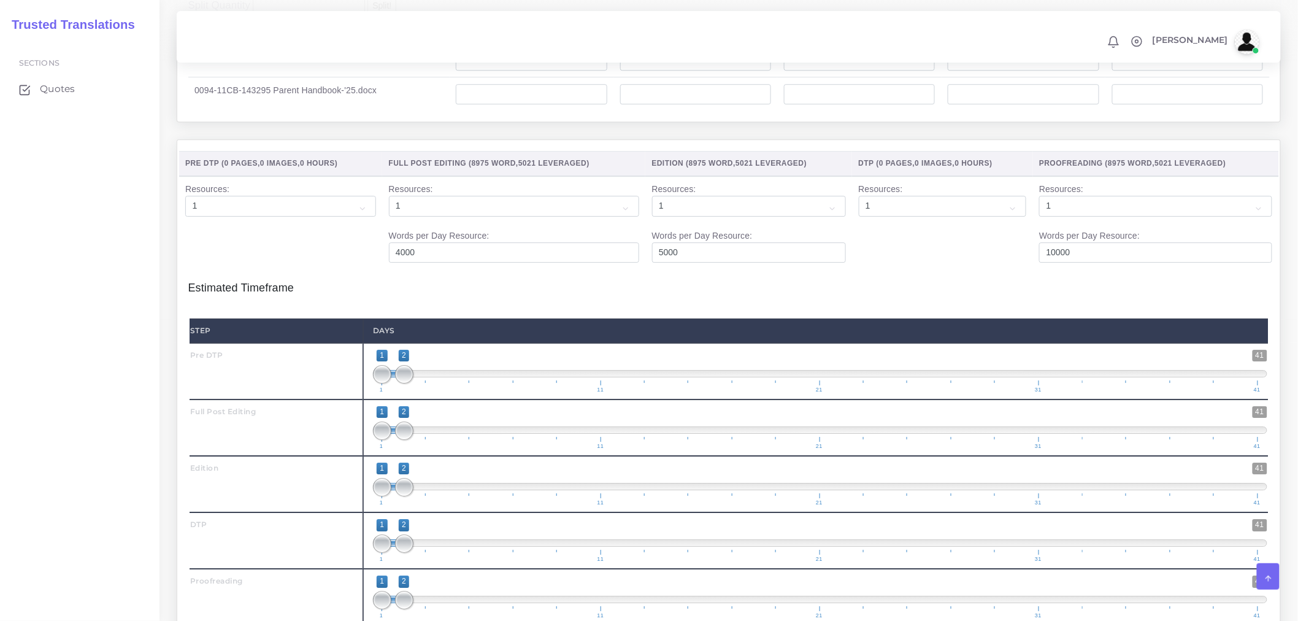
click at [354, 295] on h4 "Estimated Timeframe" at bounding box center [729, 282] width 1082 height 26
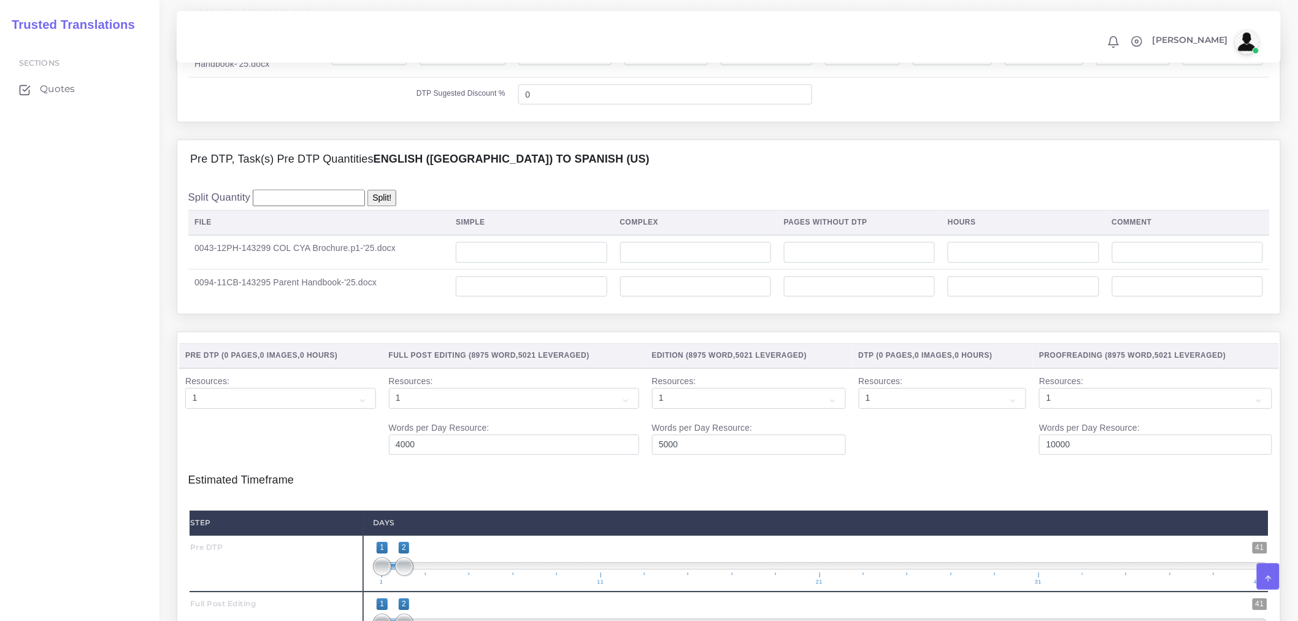
scroll to position [1258, 0]
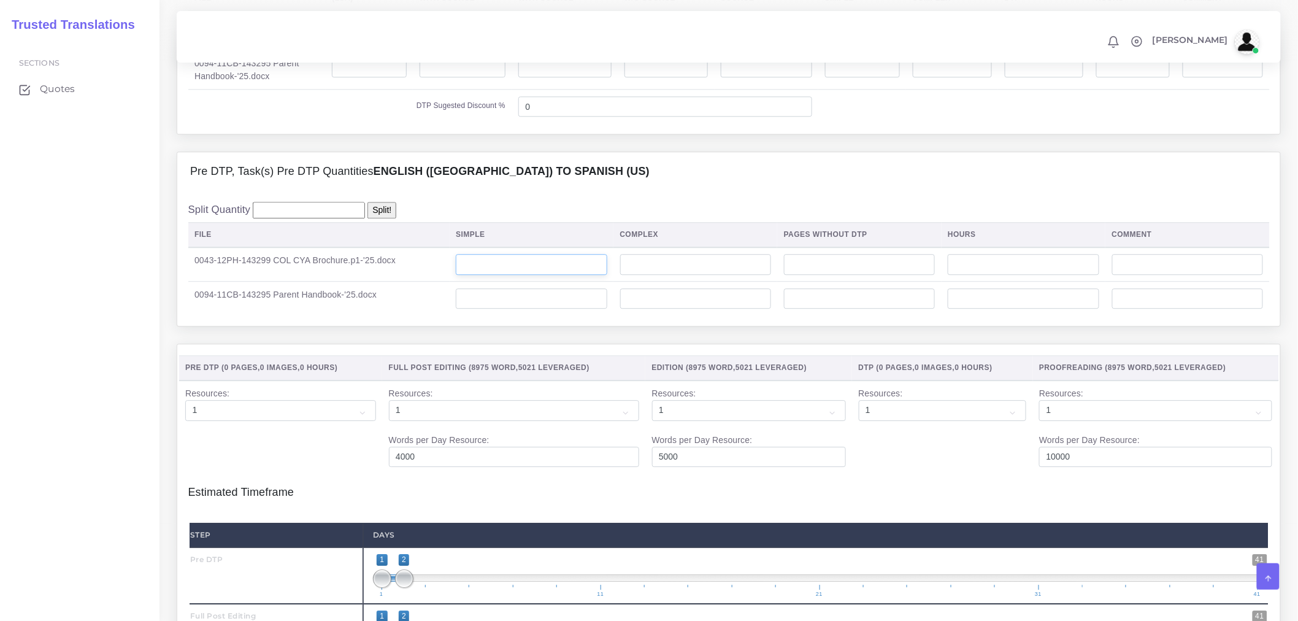
click at [530, 275] on input "number" at bounding box center [531, 264] width 151 height 21
type input "2"
click at [513, 315] on td at bounding box center [532, 299] width 164 height 34
click at [514, 309] on input "number" at bounding box center [531, 298] width 151 height 21
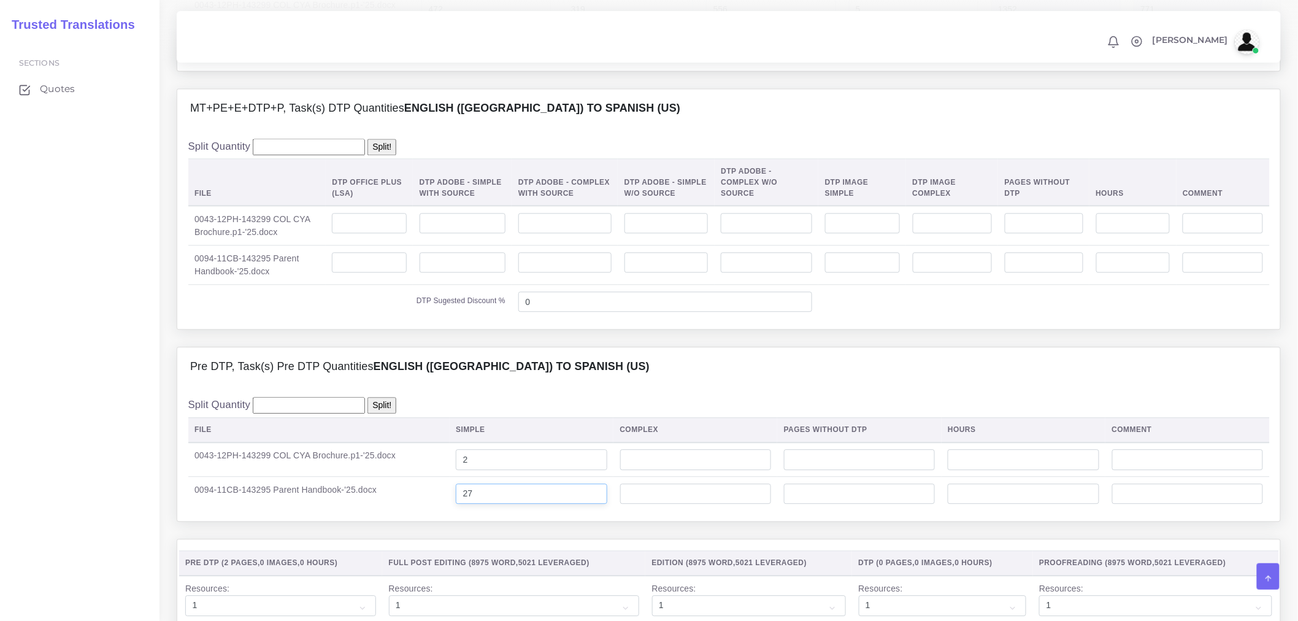
scroll to position [1122, 0]
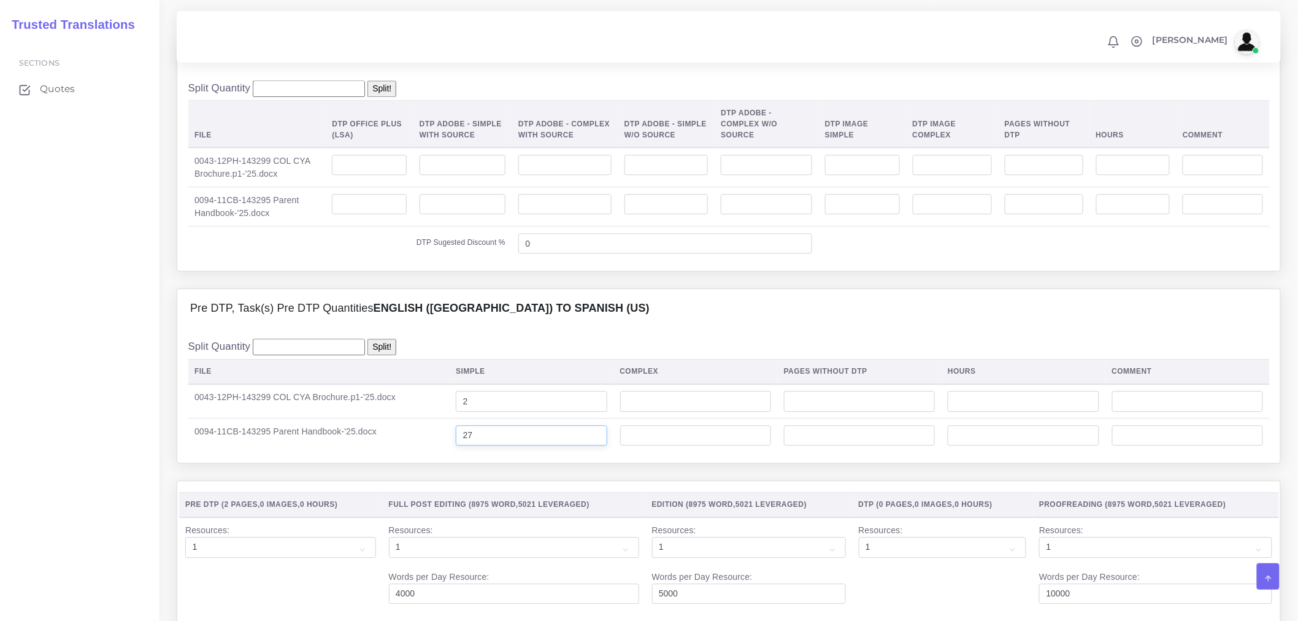
type input "27"
click at [387, 226] on td at bounding box center [369, 206] width 87 height 39
click at [396, 215] on input "number" at bounding box center [369, 204] width 74 height 21
type input "27"
click at [398, 175] on input "number" at bounding box center [369, 165] width 74 height 21
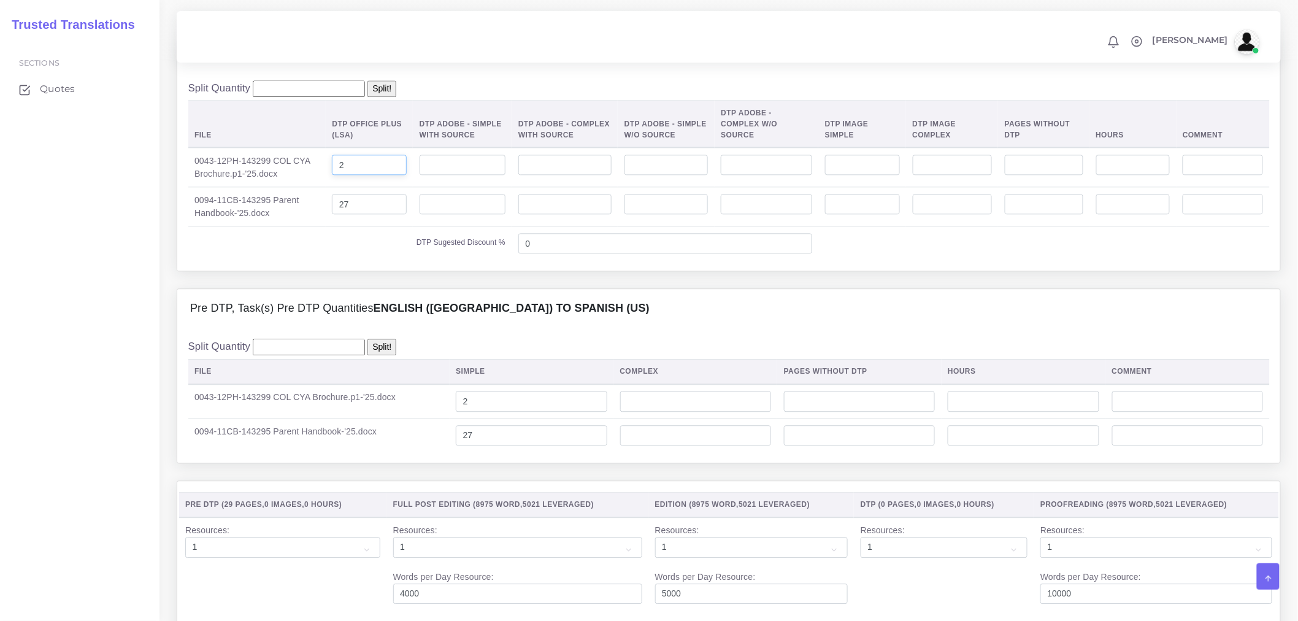
type input "2"
click at [385, 314] on div "Pre DTP, Task(s) Pre DTP Quantities English (US) TO Spanish (US)" at bounding box center [728, 308] width 1103 height 39
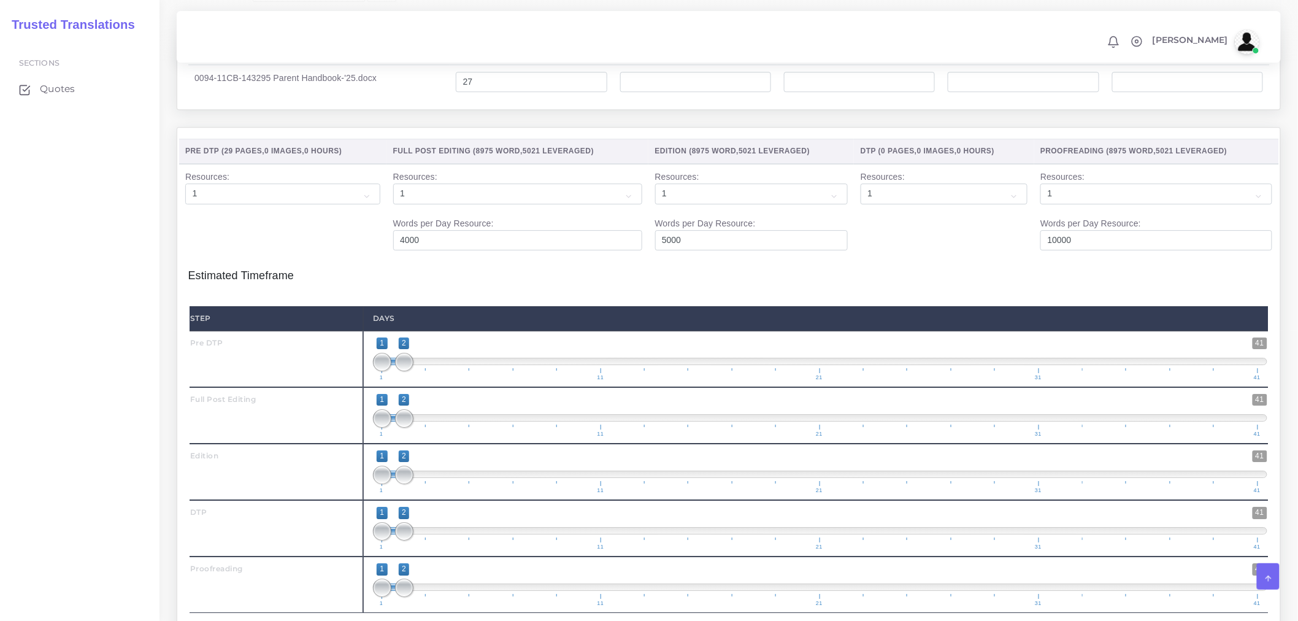
scroll to position [1531, 0]
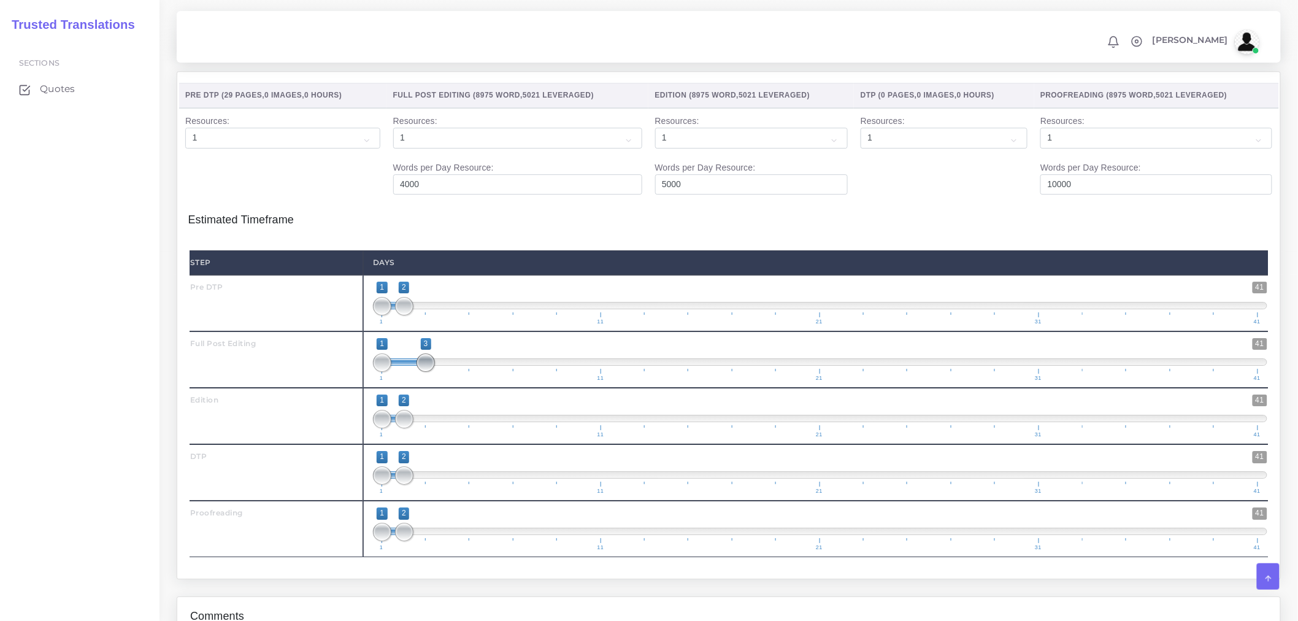
drag, startPoint x: 406, startPoint y: 383, endPoint x: 430, endPoint y: 385, distance: 24.6
click at [430, 372] on span at bounding box center [426, 362] width 18 height 18
drag, startPoint x: 385, startPoint y: 391, endPoint x: 426, endPoint y: 390, distance: 41.1
click at [407, 372] on span at bounding box center [404, 362] width 18 height 18
type input "2;4"
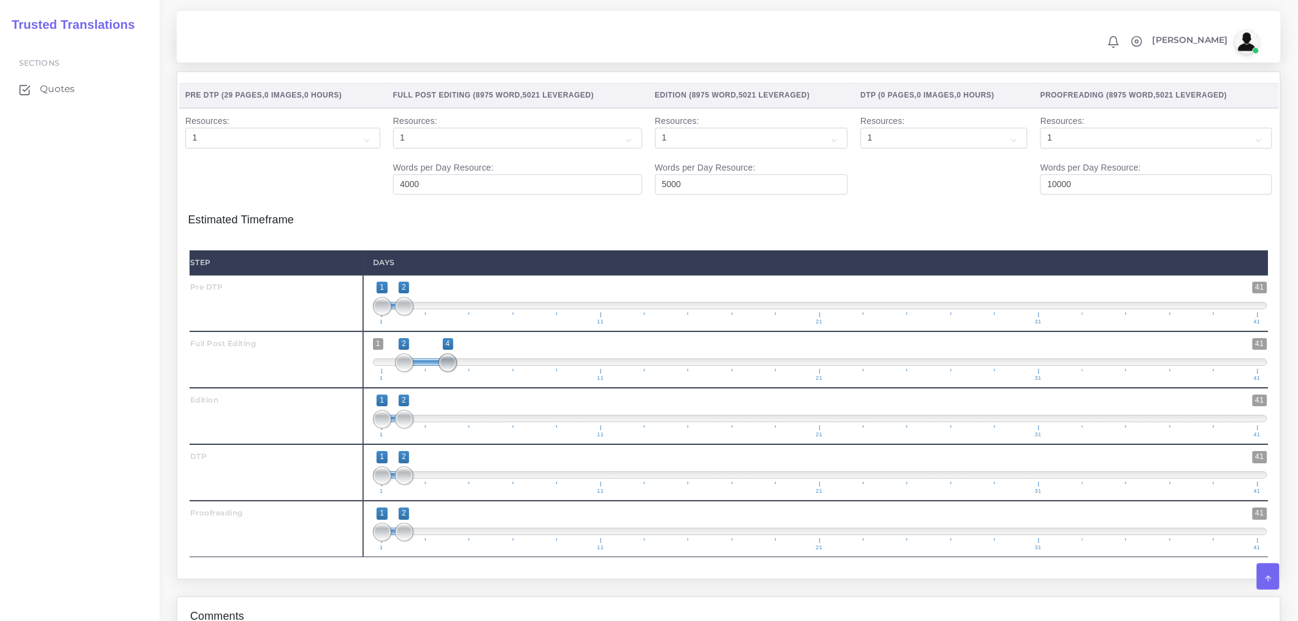
drag, startPoint x: 426, startPoint y: 390, endPoint x: 449, endPoint y: 388, distance: 23.3
click at [449, 372] on span at bounding box center [448, 362] width 18 height 18
drag, startPoint x: 407, startPoint y: 440, endPoint x: 488, endPoint y: 440, distance: 81.0
click at [488, 428] on span at bounding box center [492, 419] width 18 height 18
type input "4;6"
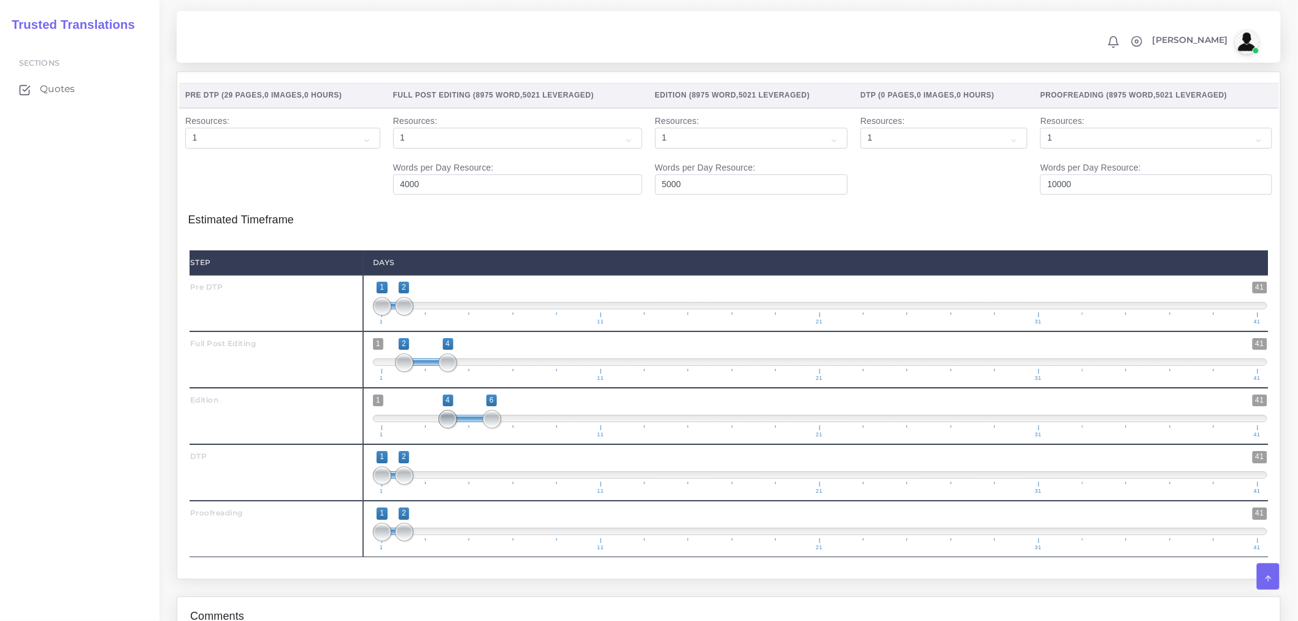
drag, startPoint x: 387, startPoint y: 444, endPoint x: 452, endPoint y: 440, distance: 65.2
click at [452, 428] on span at bounding box center [448, 419] width 18 height 18
drag, startPoint x: 405, startPoint y: 504, endPoint x: 513, endPoint y: 498, distance: 108.1
click at [513, 485] on span at bounding box center [513, 475] width 18 height 18
type input "6;7"
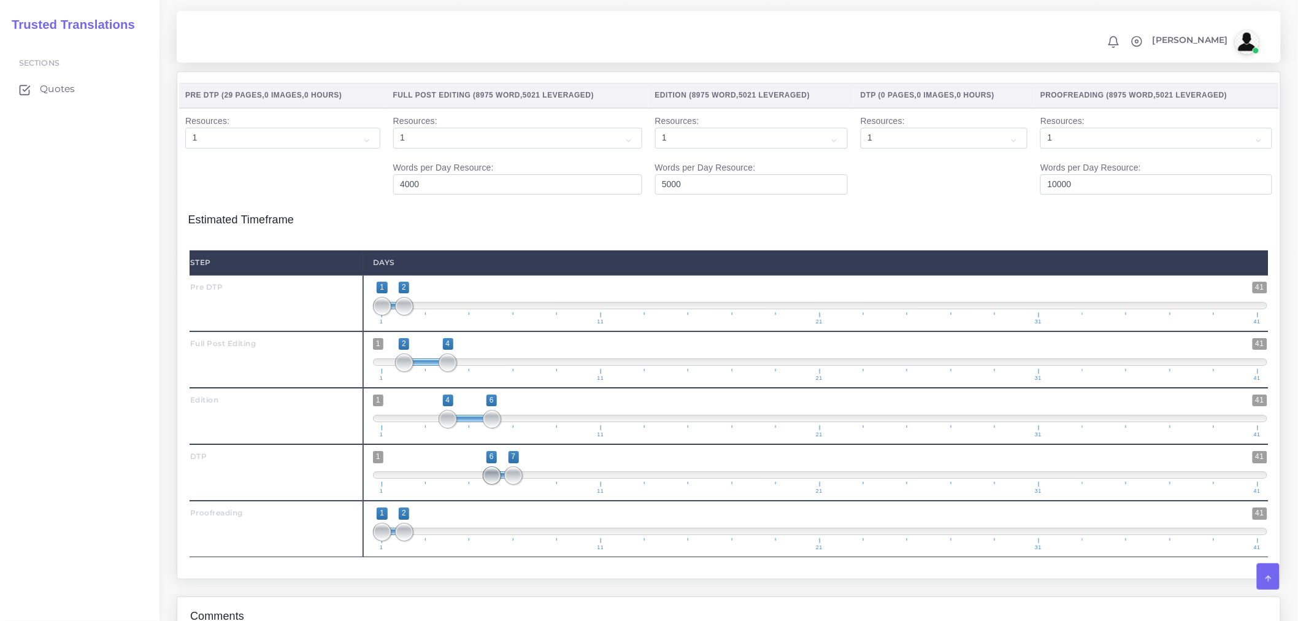
drag, startPoint x: 378, startPoint y: 495, endPoint x: 495, endPoint y: 497, distance: 116.6
click at [495, 485] on span at bounding box center [492, 475] width 18 height 18
drag, startPoint x: 434, startPoint y: 550, endPoint x: 560, endPoint y: 552, distance: 125.2
click at [560, 541] on span at bounding box center [558, 532] width 18 height 18
type input "7;9"
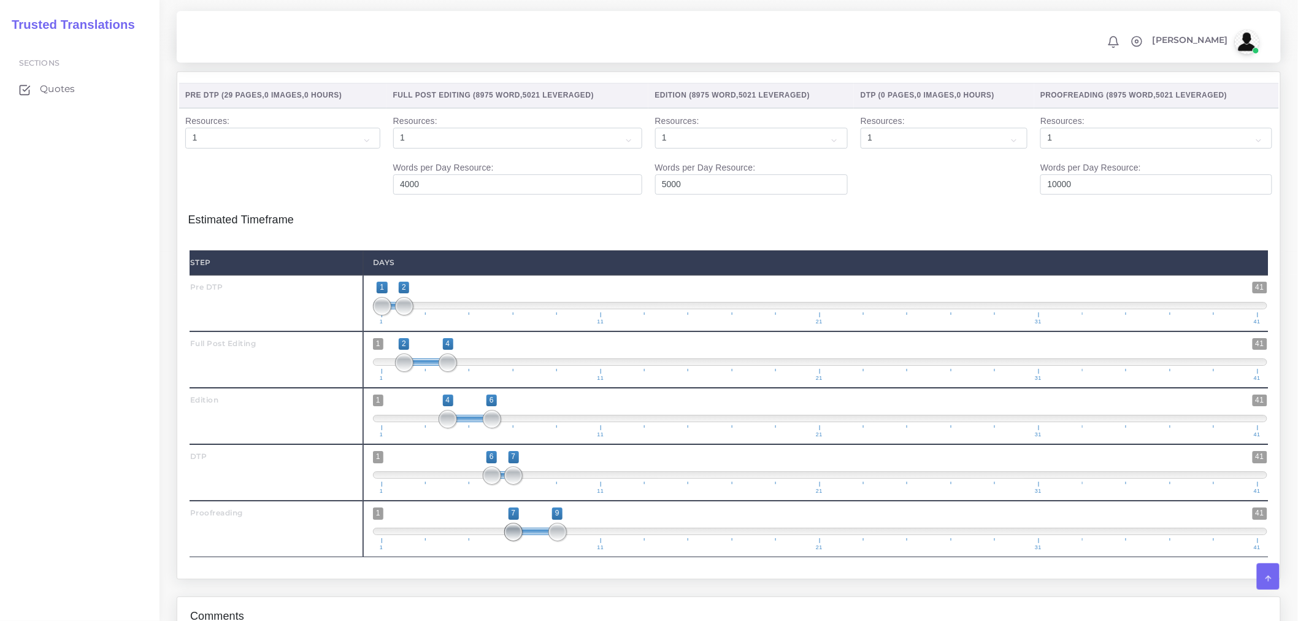
drag, startPoint x: 379, startPoint y: 549, endPoint x: 514, endPoint y: 547, distance: 135.0
click at [514, 541] on span at bounding box center [513, 532] width 18 height 18
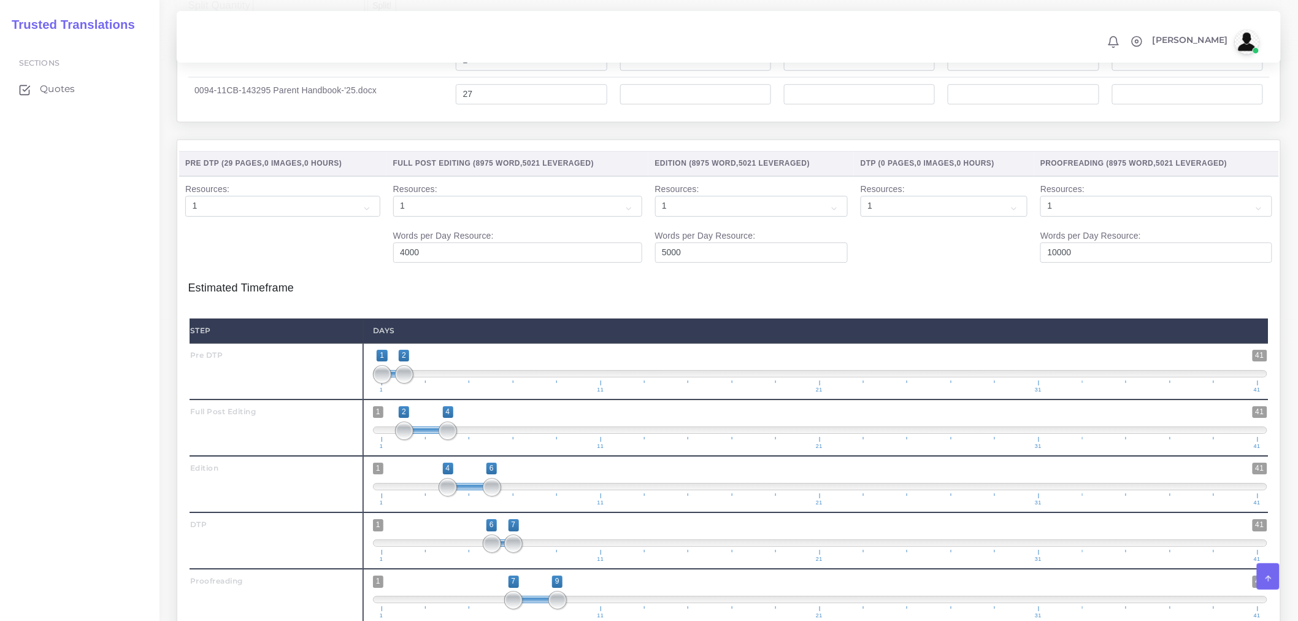
scroll to position [1735, 0]
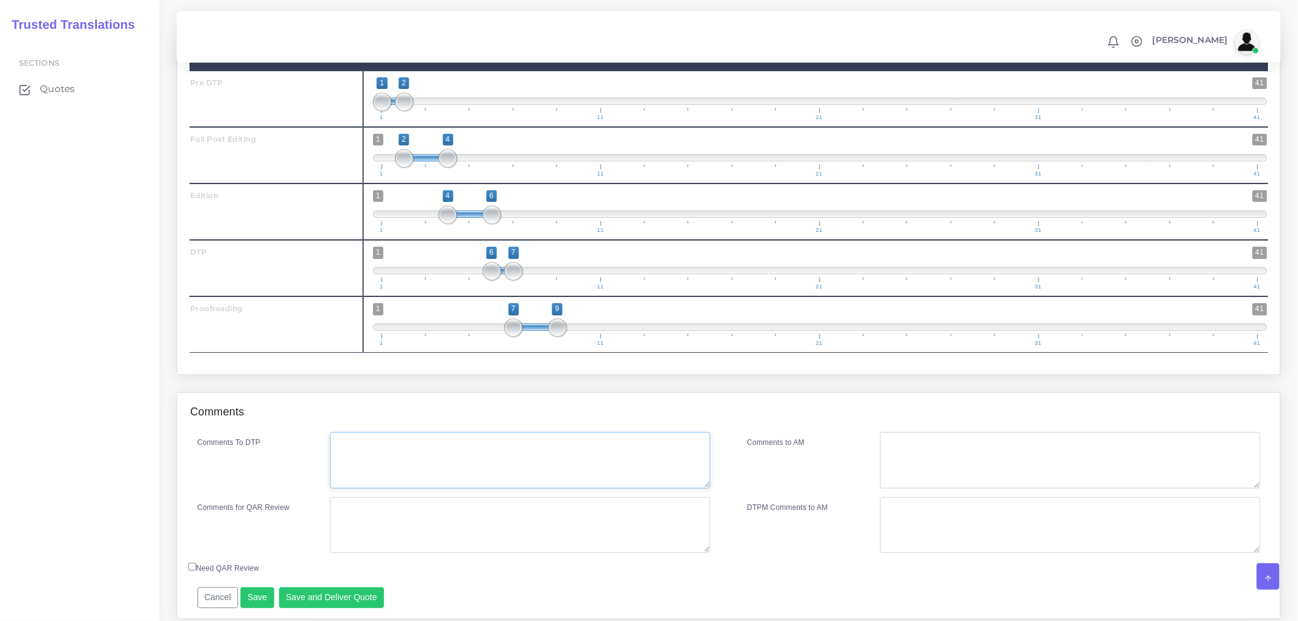
click at [514, 481] on textarea "Comments To DTP" at bounding box center [520, 460] width 380 height 56
type textarea "Pre-DTP to correct segmentation issues. DTP in Word."
click at [526, 552] on textarea "Comments for QAR Review" at bounding box center [520, 525] width 380 height 56
drag, startPoint x: 526, startPoint y: 552, endPoint x: 246, endPoint y: 555, distance: 280.4
click at [247, 553] on div "Comments for QAR Review Pre DTP + Full PE + ED + DTP + PRF" at bounding box center [454, 525] width 532 height 56
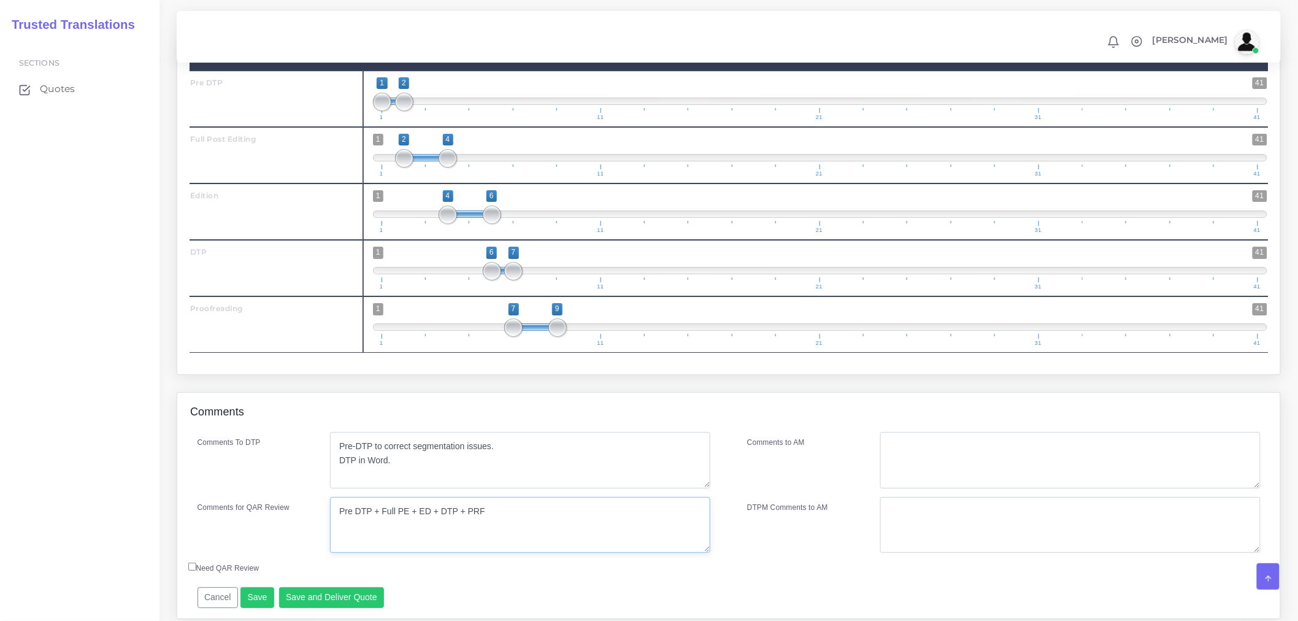
type textarea "Pre DTP + Full PE + ED + DTP + PRF"
click at [963, 488] on textarea "Comments to AM" at bounding box center [1070, 460] width 380 height 56
paste textarea "Pre DTP + Full PE + ED + DTP + PRF"
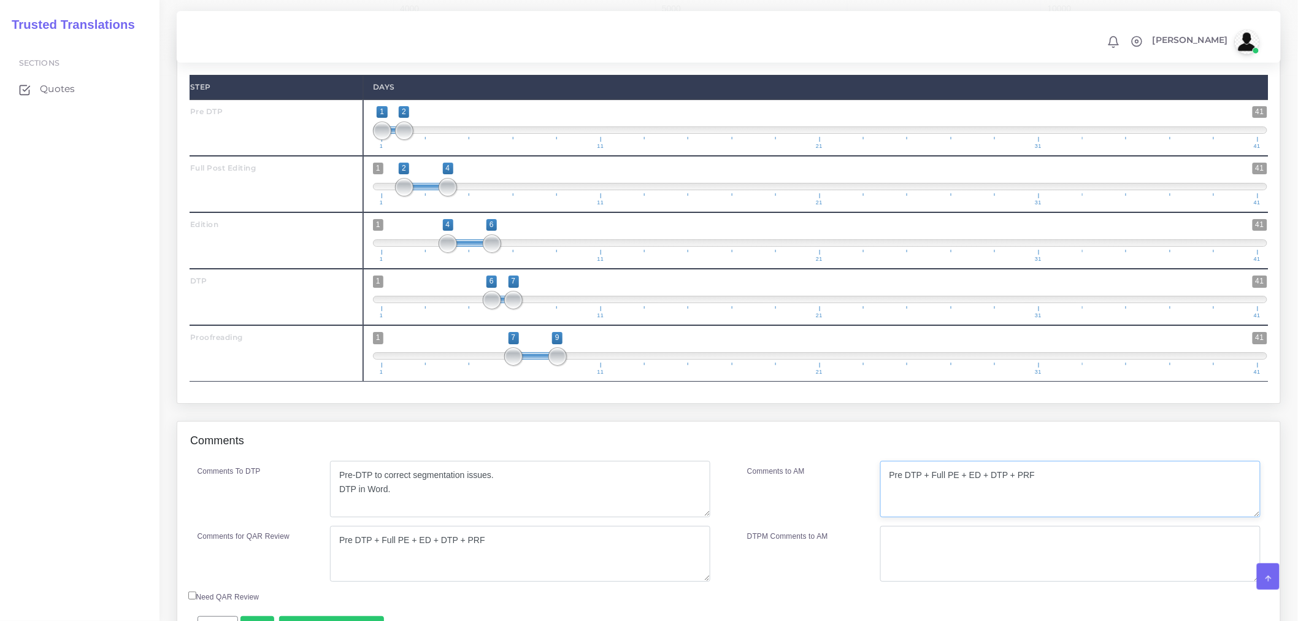
scroll to position [1804, 0]
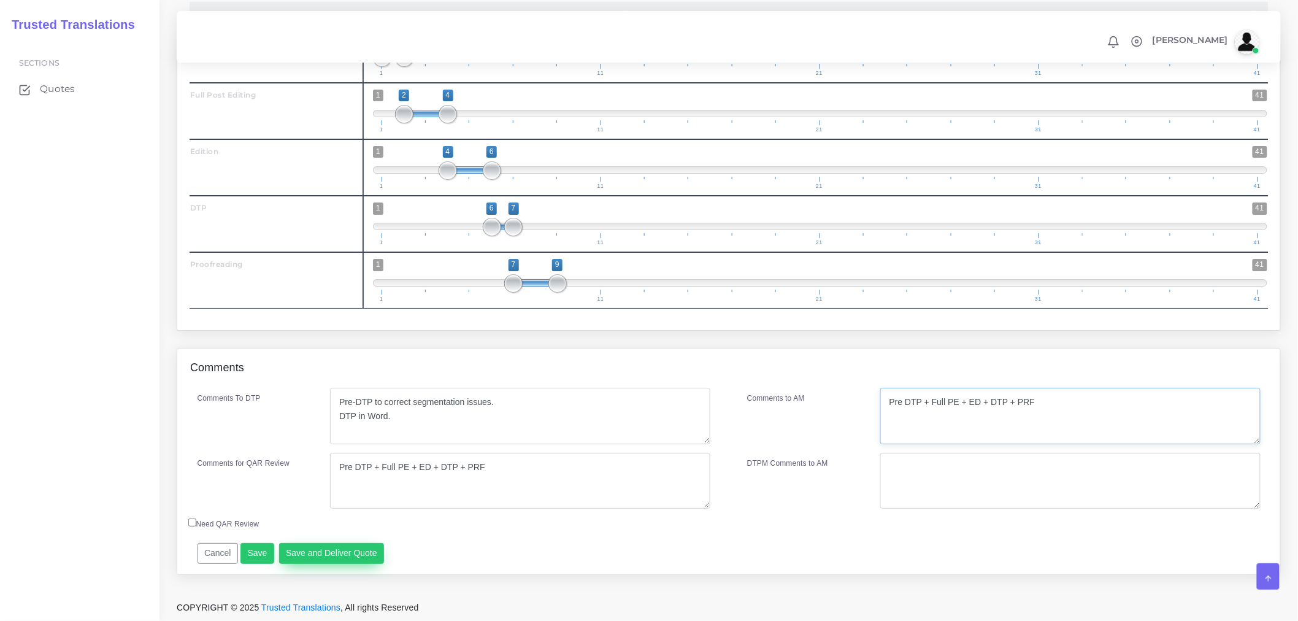
type textarea "Pre DTP + Full PE + ED + DTP + PRF"
click at [369, 552] on button "Save and Deliver Quote" at bounding box center [332, 553] width 106 height 21
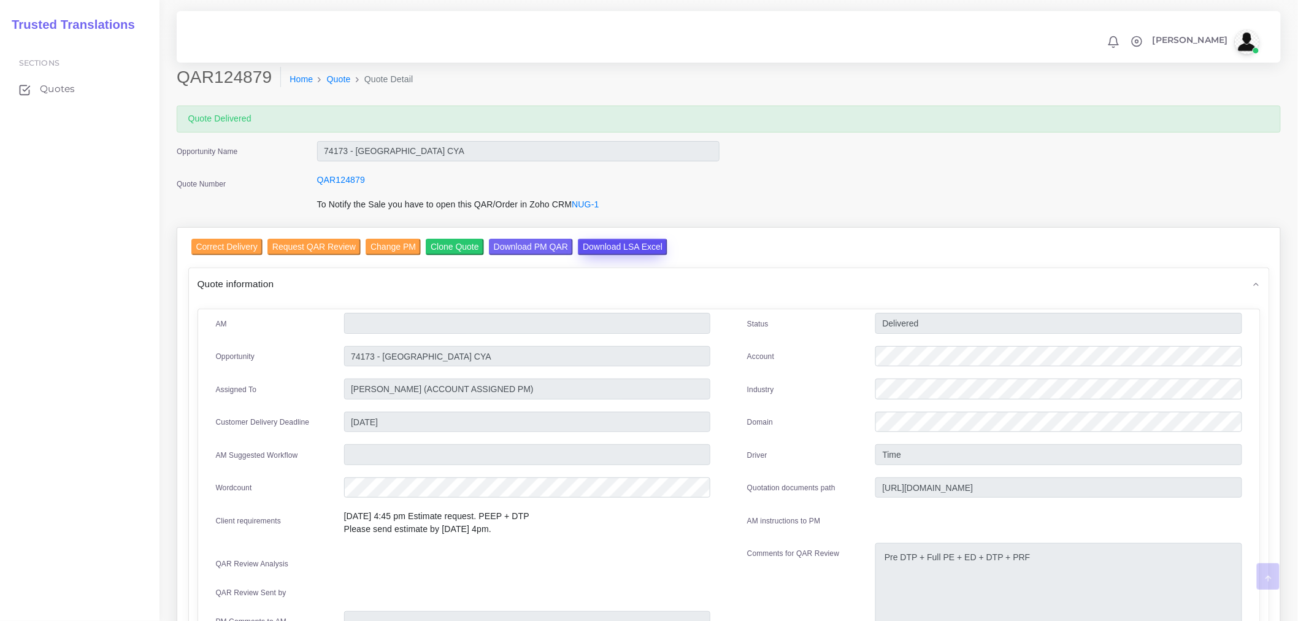
click at [612, 243] on input "Download LSA Excel" at bounding box center [623, 247] width 90 height 17
click at [391, 206] on div "To Notify the Sale you have to open this QAR/Order in Zoho CRM NUG-1" at bounding box center [518, 208] width 421 height 21
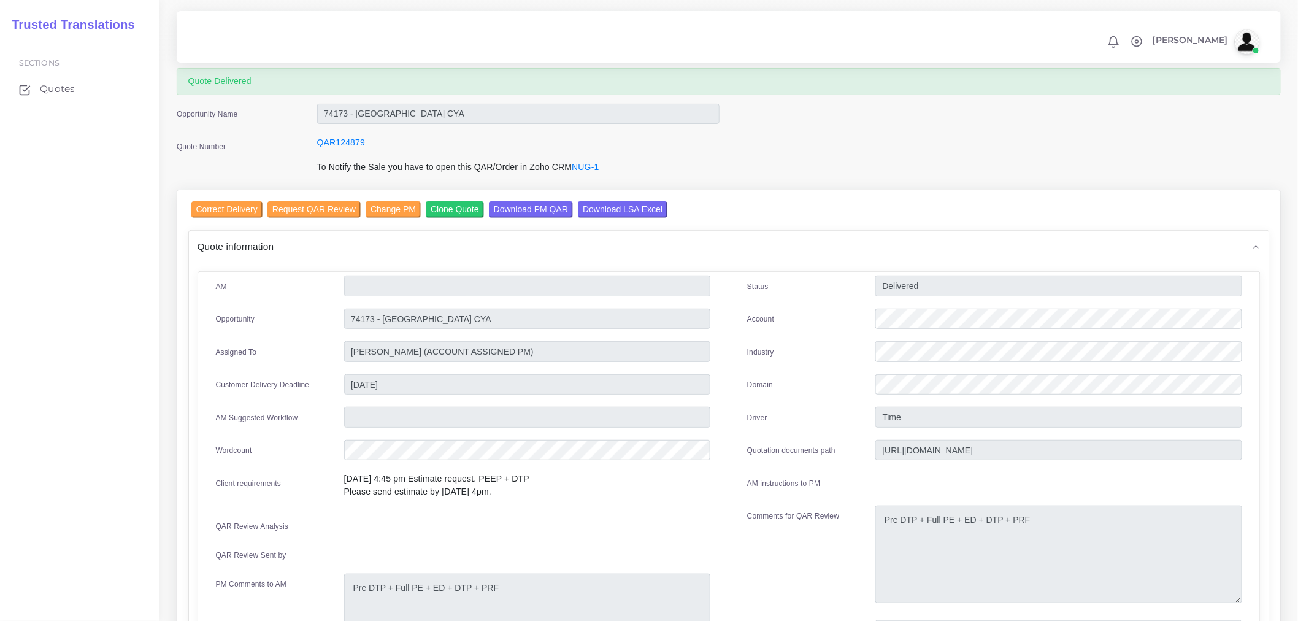
scroll to position [68, 0]
